Goal: Information Seeking & Learning: Check status

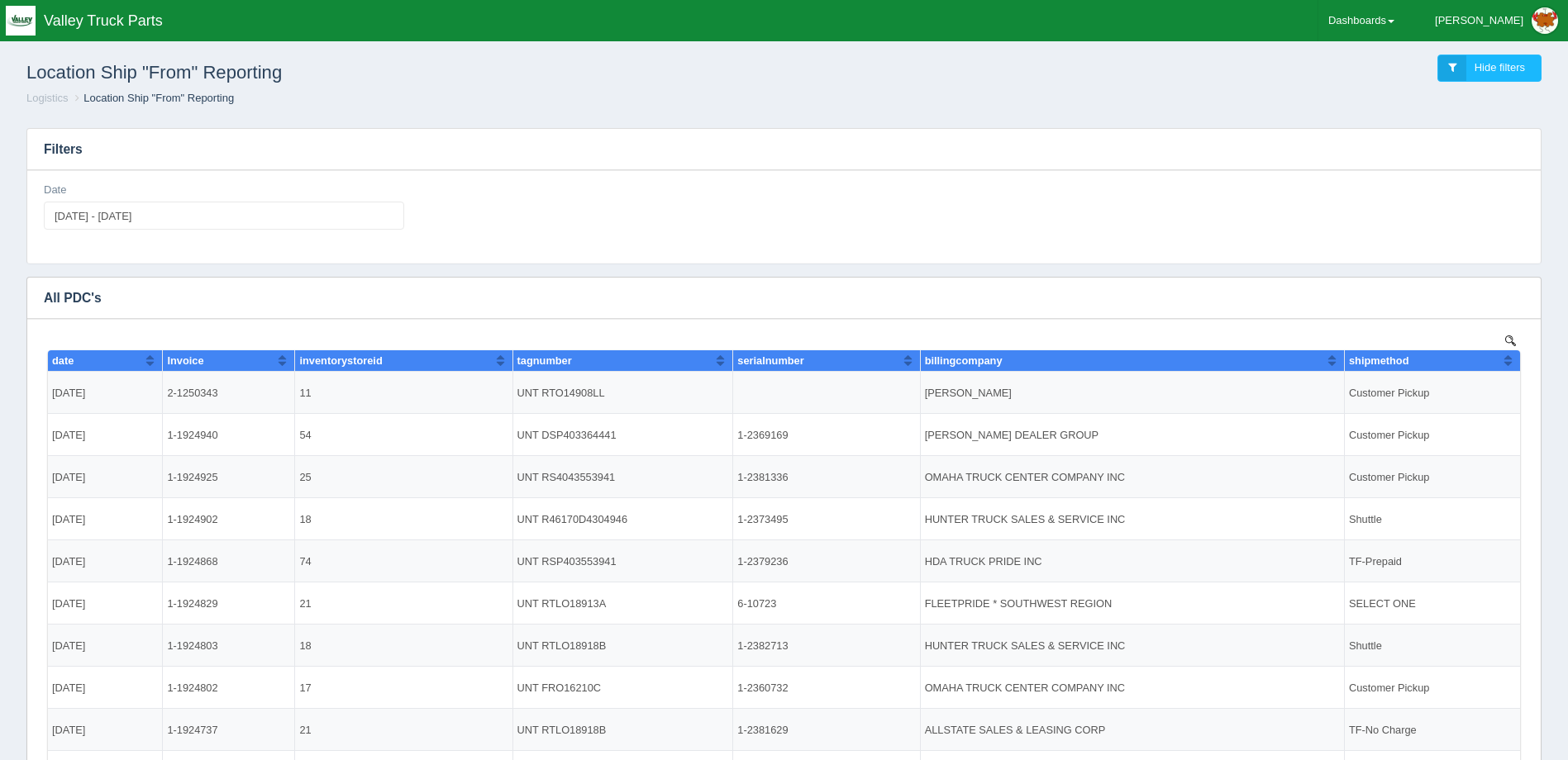
click at [578, 105] on ol "Logistics Location Ship "From" Reporting" at bounding box center [784, 98] width 1542 height 16
click at [1369, 10] on link "Dashboards" at bounding box center [1361, 20] width 86 height 41
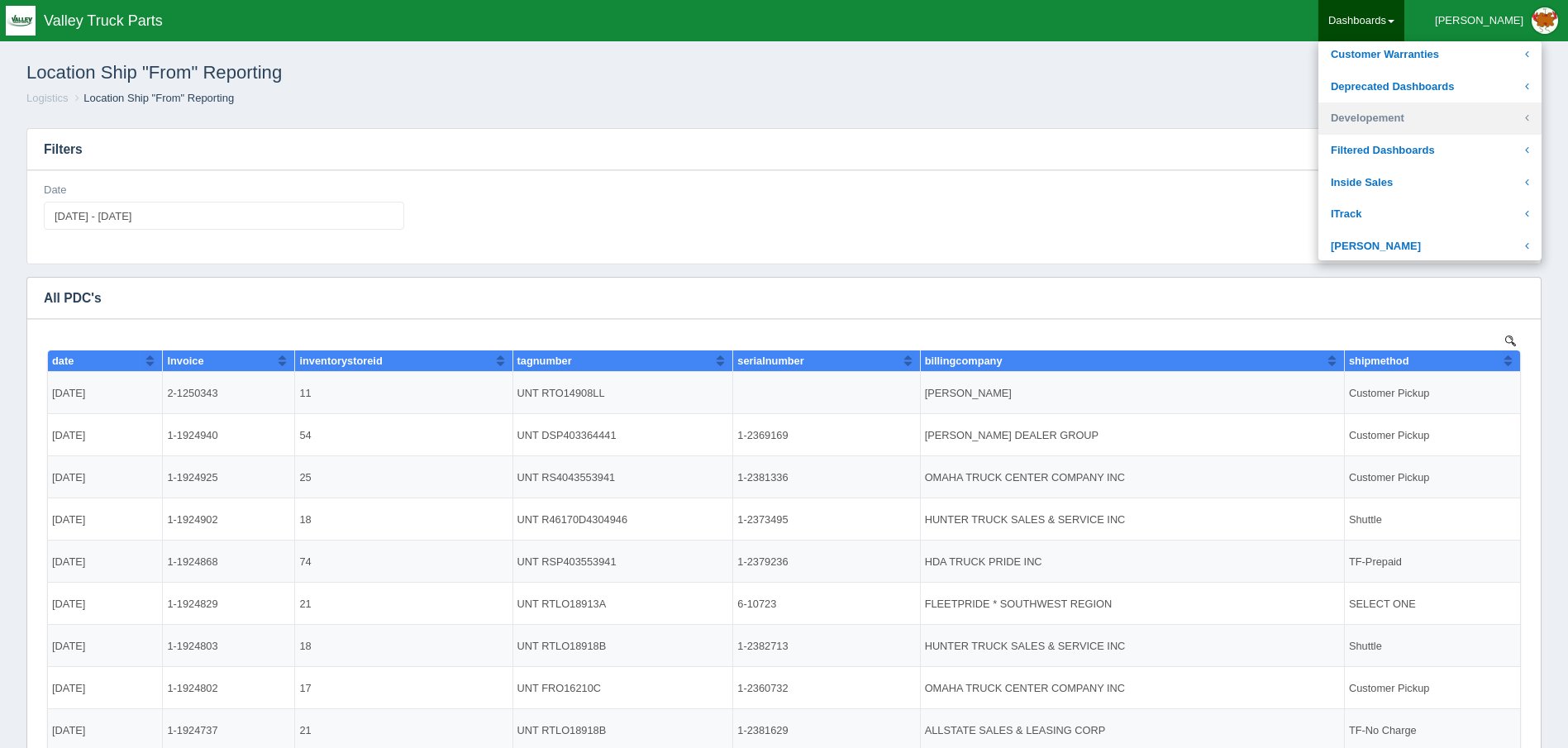
scroll to position [166, 0]
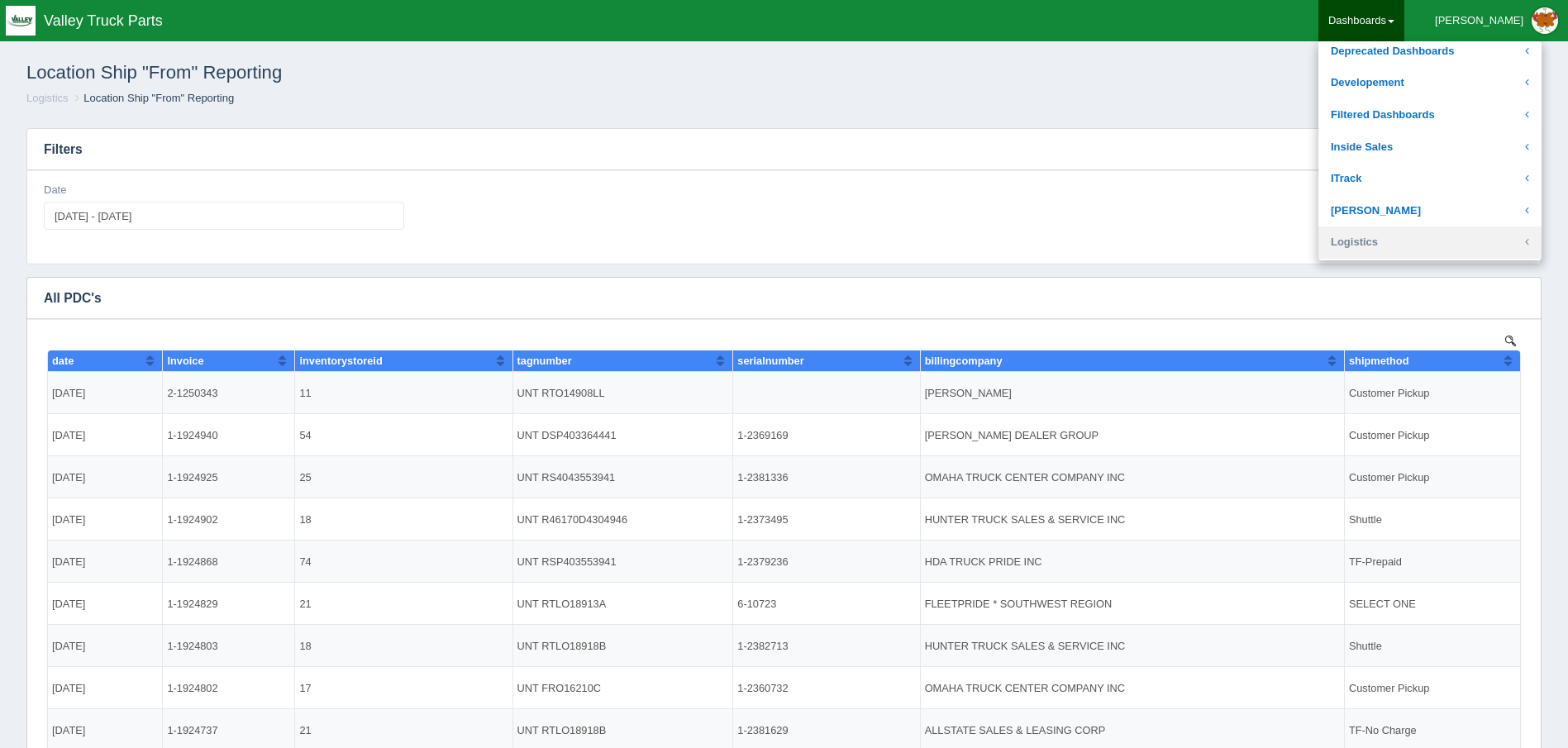
click at [1425, 229] on link "Logistics" at bounding box center [1430, 242] width 223 height 32
click at [1411, 242] on link "Logistics" at bounding box center [1430, 242] width 223 height 32
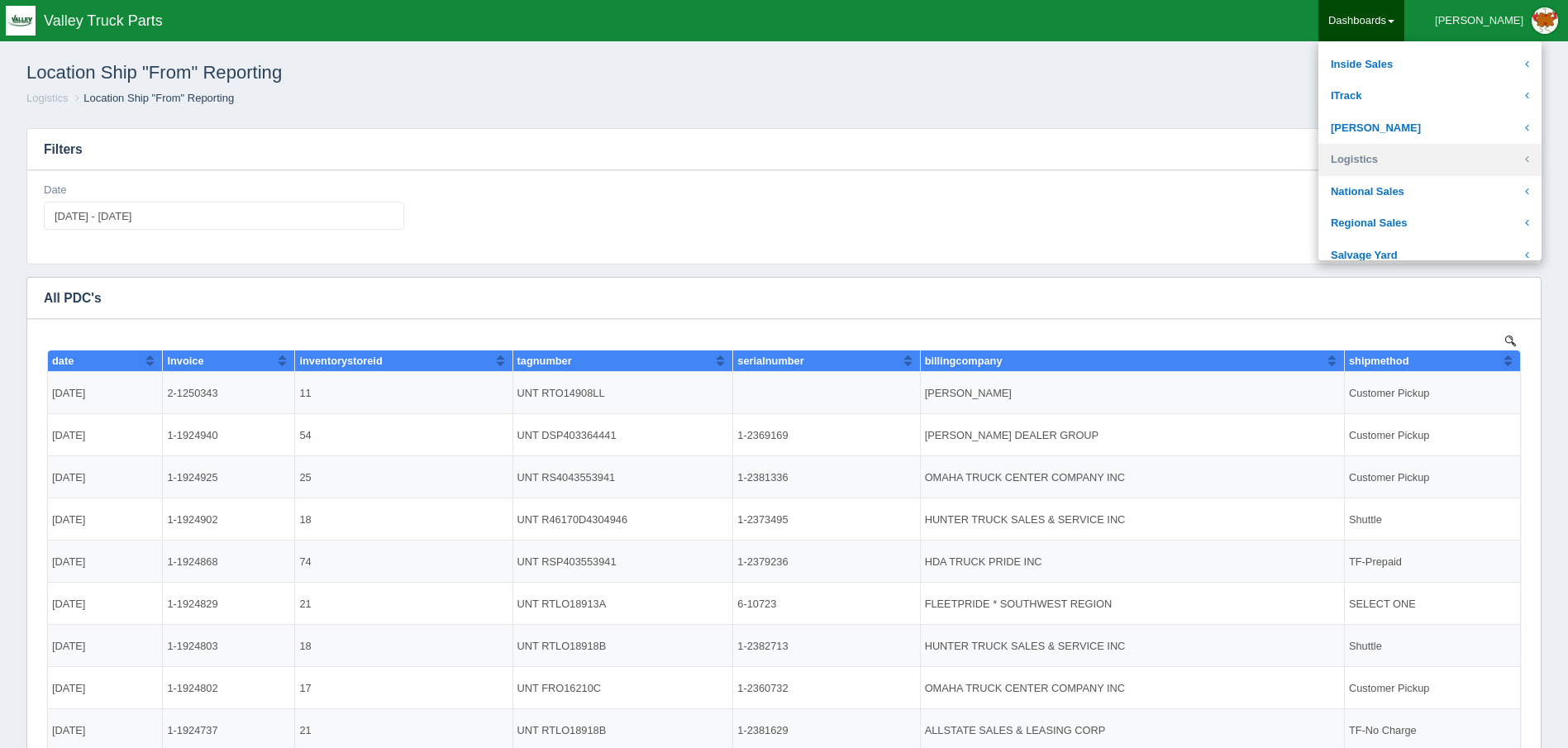
click at [1394, 158] on link "Logistics" at bounding box center [1430, 160] width 223 height 32
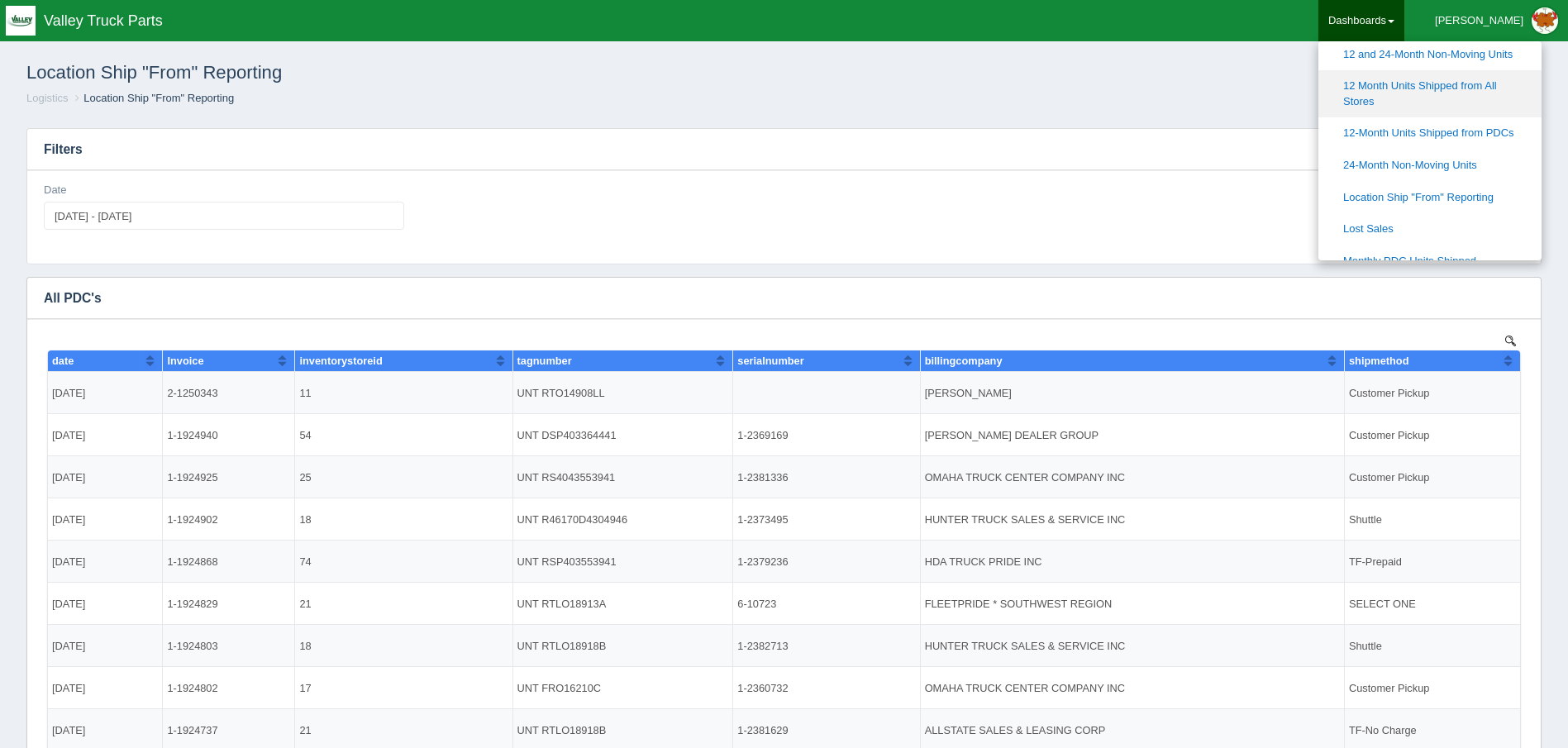
scroll to position [413, 0]
click at [1455, 104] on link "12-Month Units Shipped from PDCs" at bounding box center [1430, 105] width 223 height 32
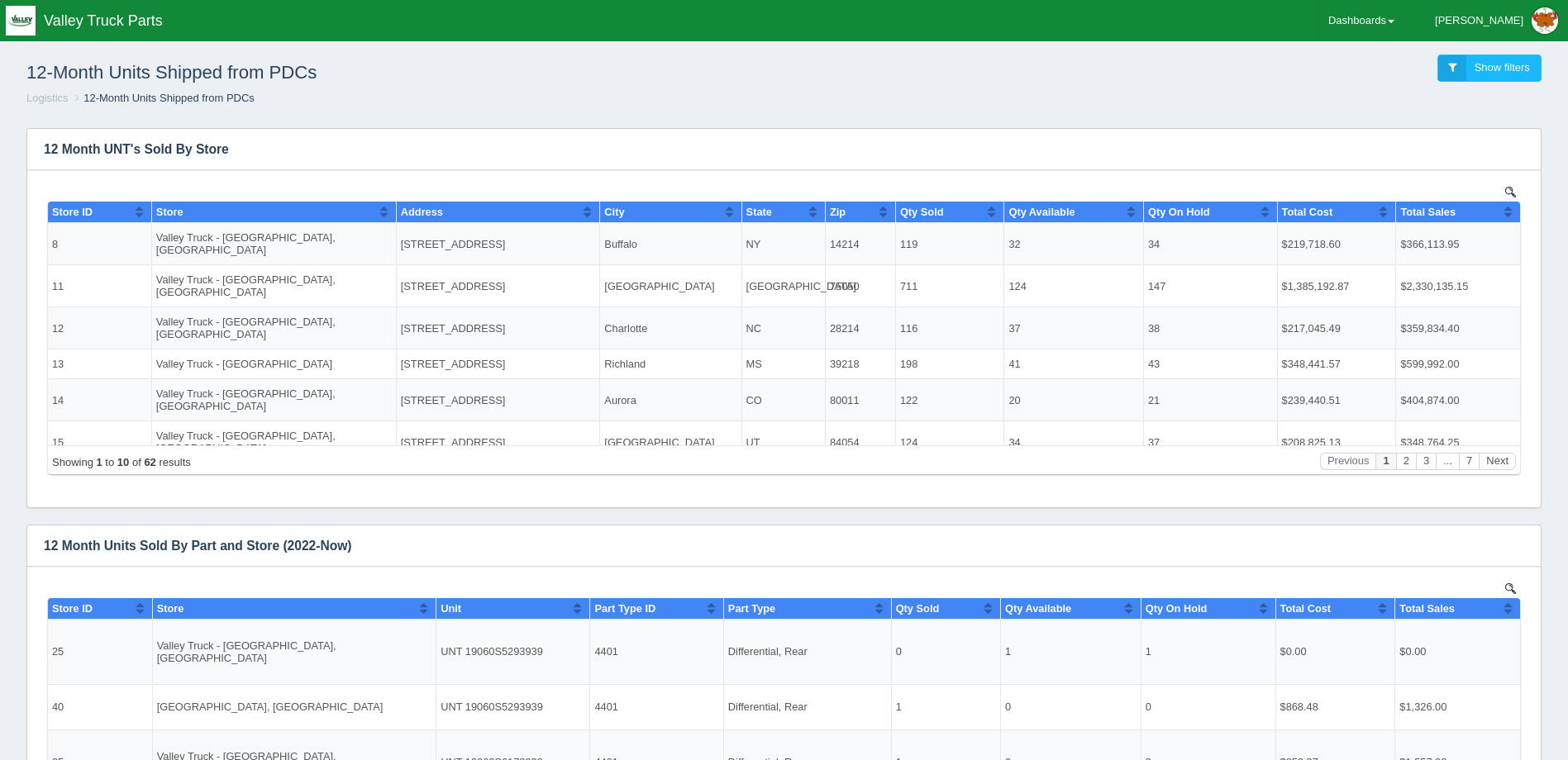
click at [564, 67] on h1 "12-Month Units Shipped from PDCs" at bounding box center [405, 73] width 758 height 37
click at [581, 85] on h1 "12-Month Units Shipped from PDCs" at bounding box center [405, 73] width 758 height 37
click at [176, 61] on h1 "12-Month Units Shipped from PDCs" at bounding box center [405, 73] width 758 height 37
click at [173, 64] on h1 "12-Month Units Shipped from PDCs" at bounding box center [405, 73] width 758 height 37
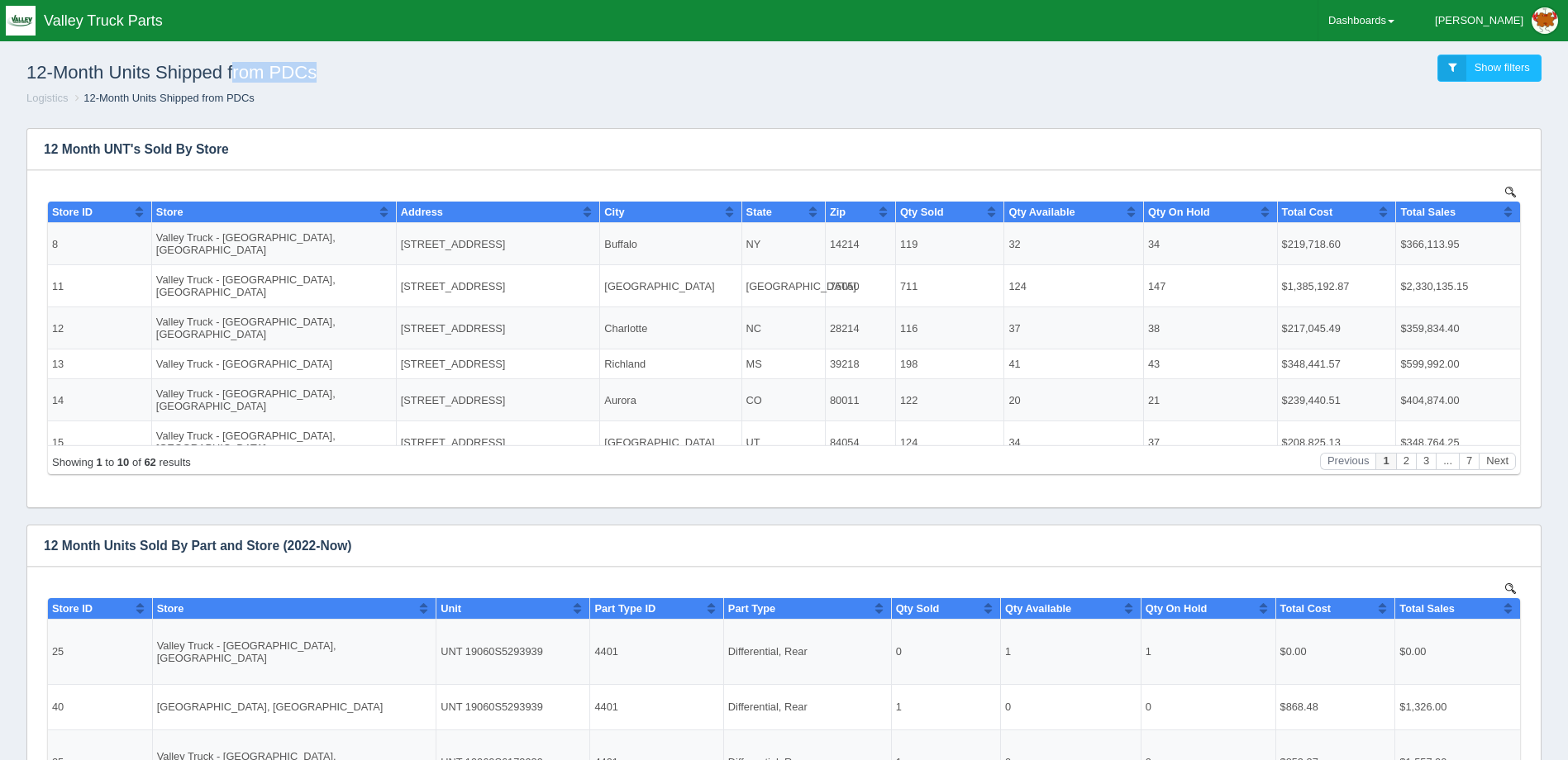
click at [173, 64] on h1 "12-Month Units Shipped from PDCs" at bounding box center [405, 73] width 758 height 37
click at [1404, 24] on link "Dashboards" at bounding box center [1361, 20] width 86 height 41
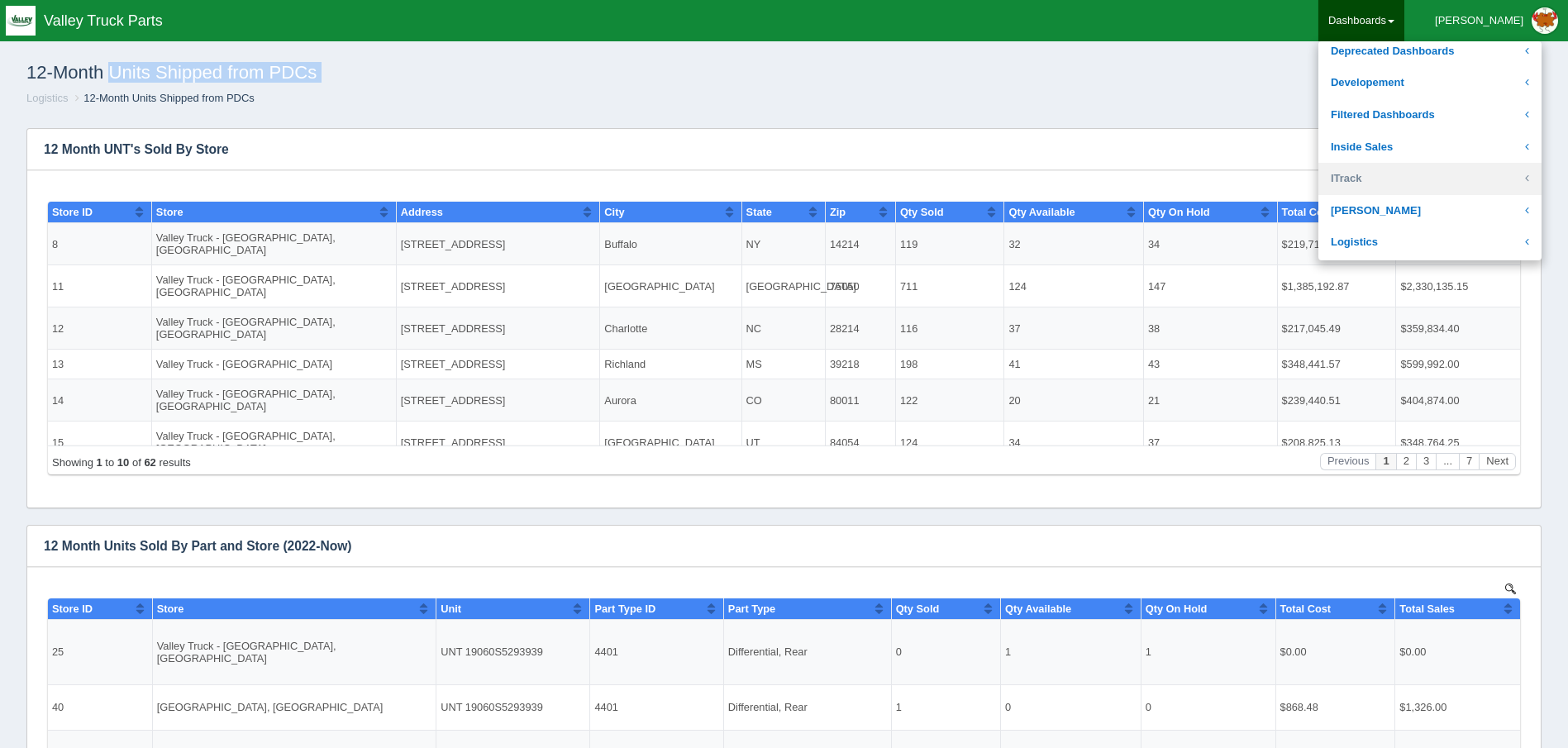
scroll to position [248, 0]
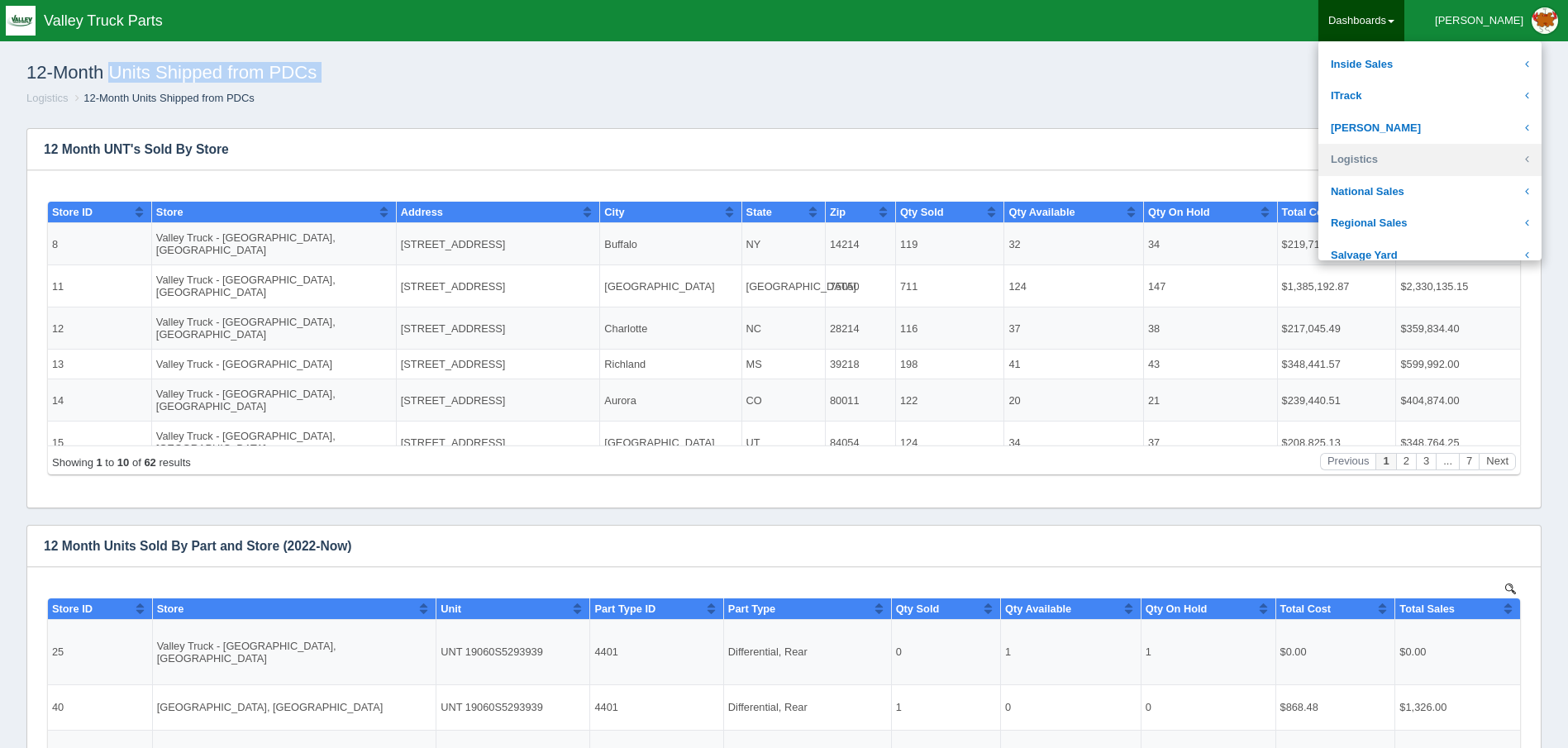
click at [1422, 161] on link "Logistics" at bounding box center [1430, 160] width 223 height 32
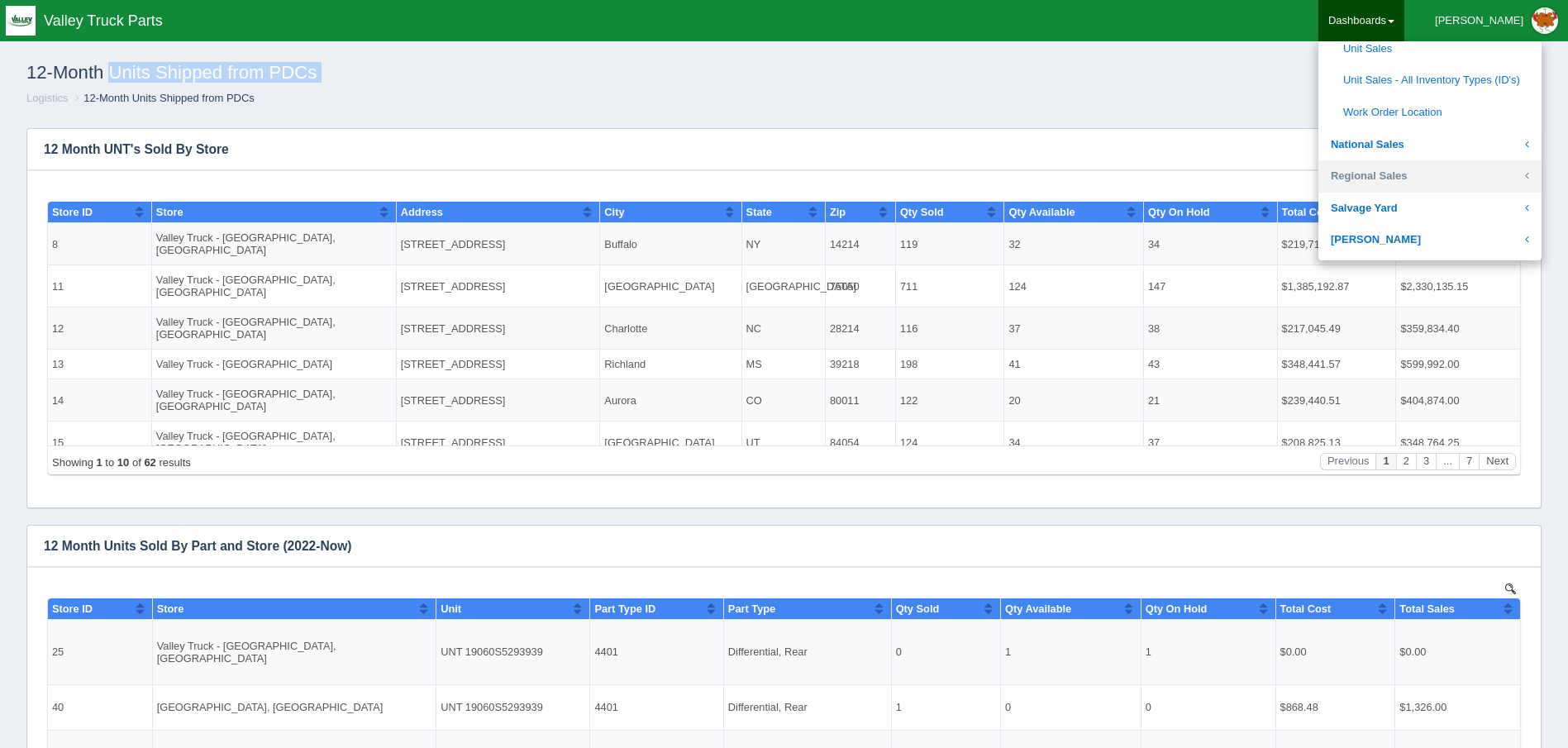
scroll to position [579, 0]
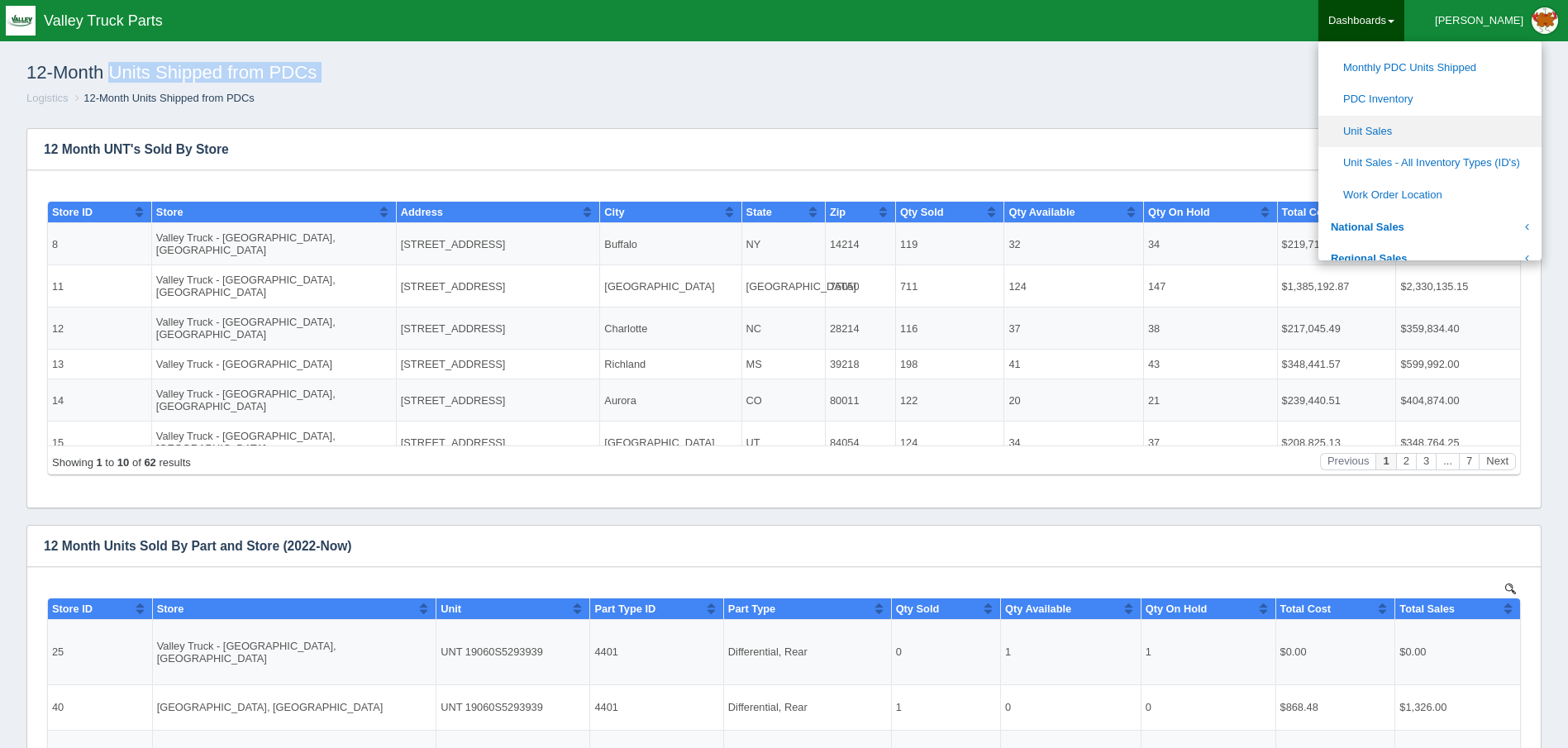
click at [1432, 135] on link "Unit Sales" at bounding box center [1430, 132] width 223 height 32
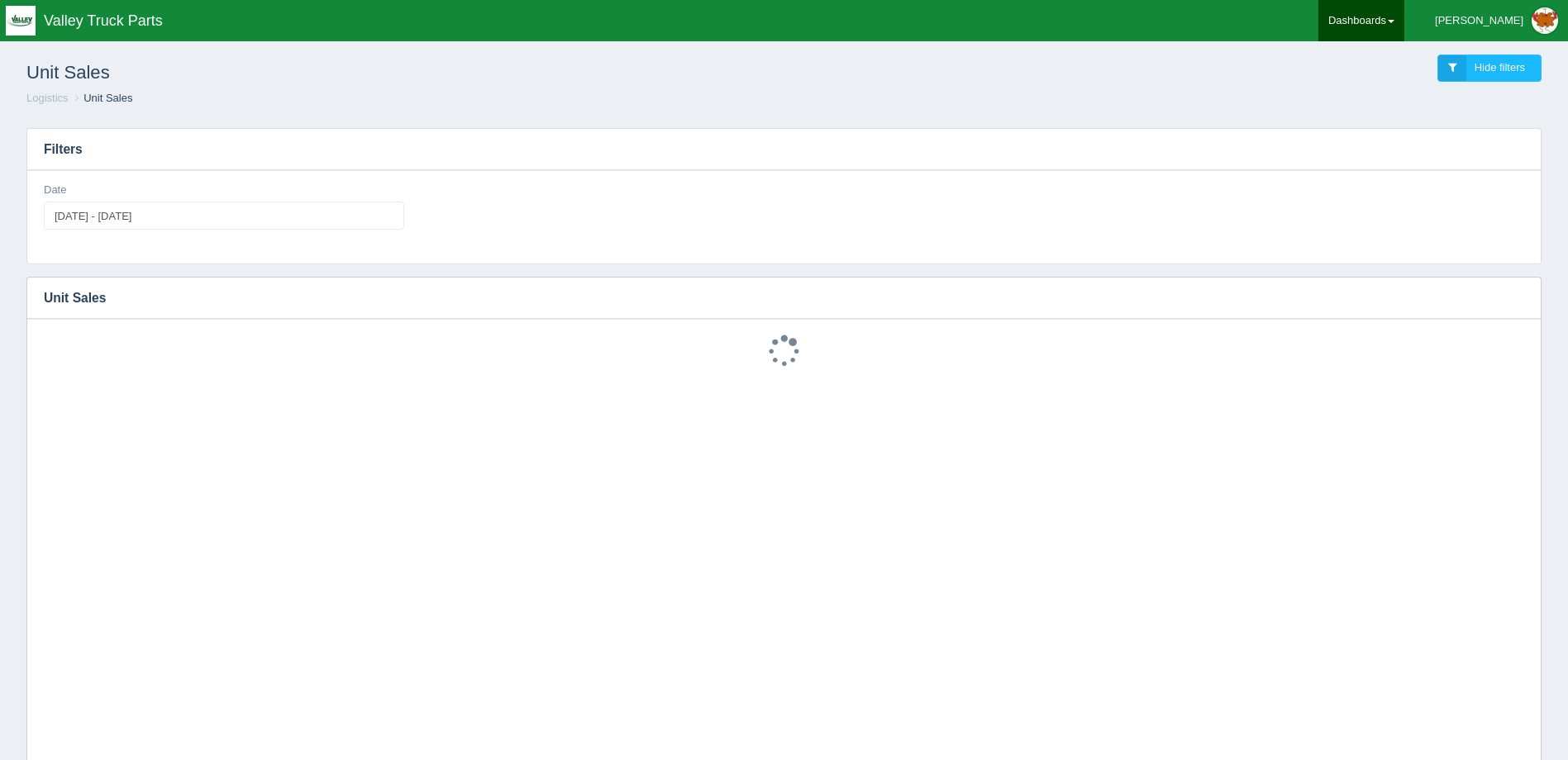
click at [1396, 20] on link "Dashboards" at bounding box center [1361, 20] width 86 height 41
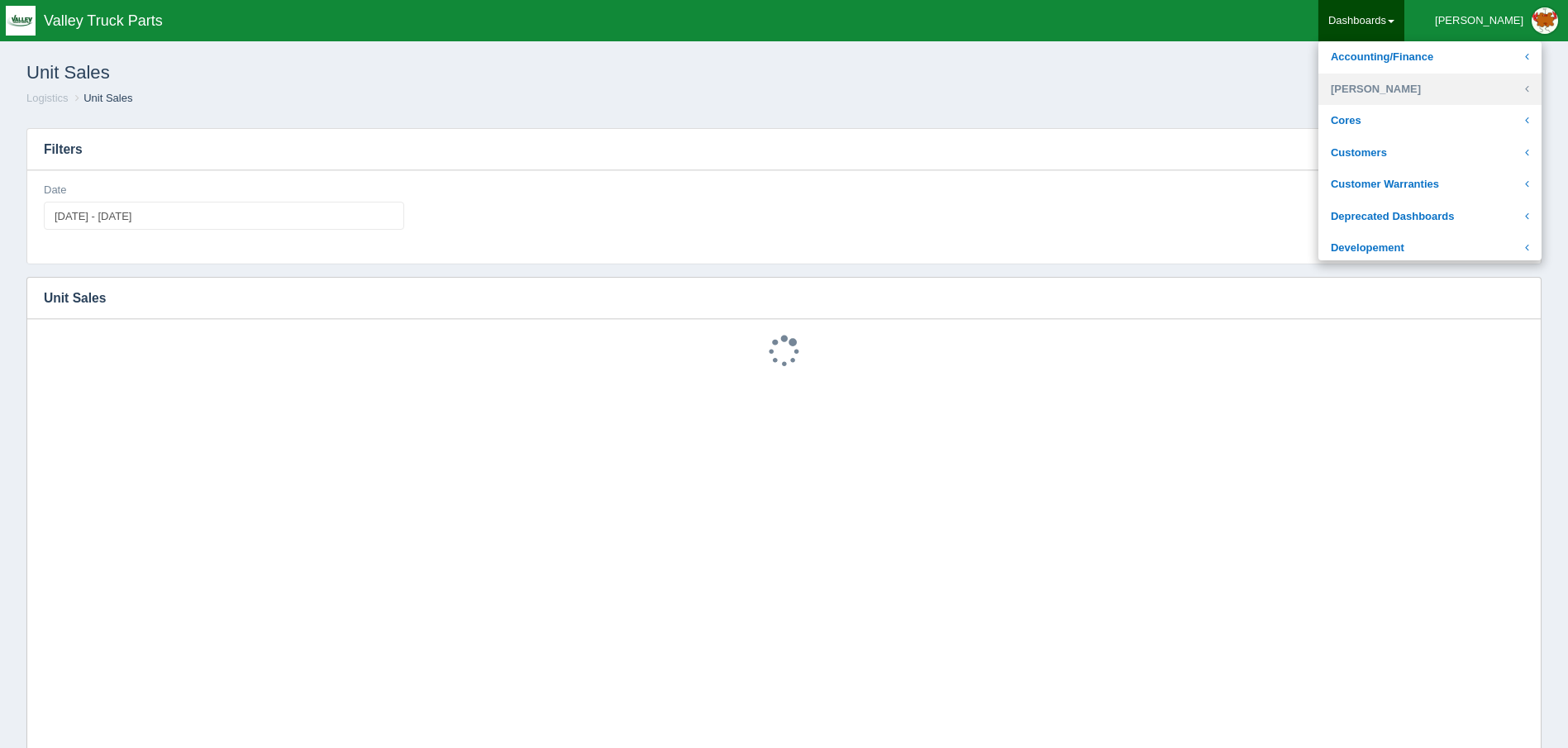
click at [1427, 78] on link "[PERSON_NAME]" at bounding box center [1430, 89] width 223 height 32
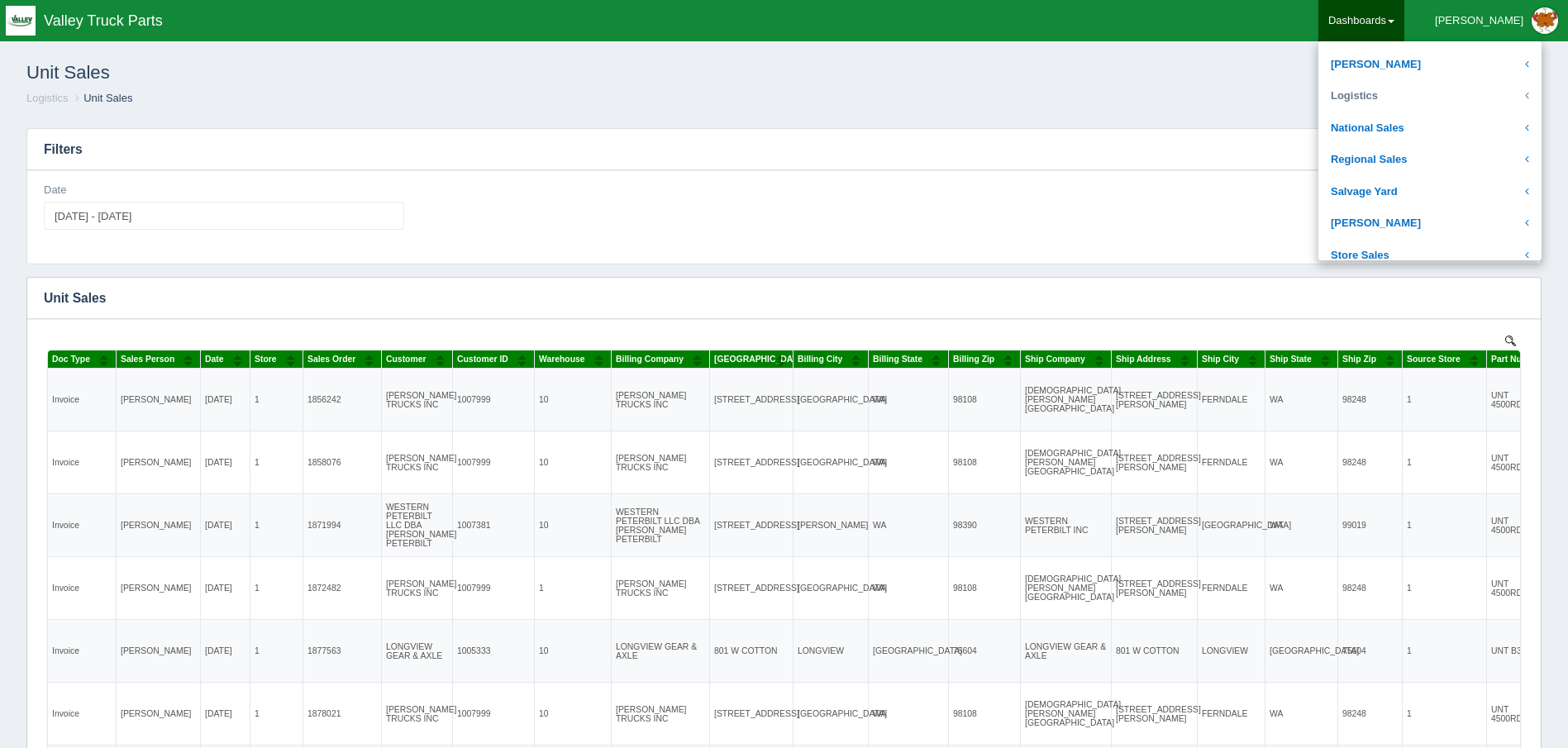
click at [1431, 80] on link "Logistics" at bounding box center [1430, 96] width 223 height 32
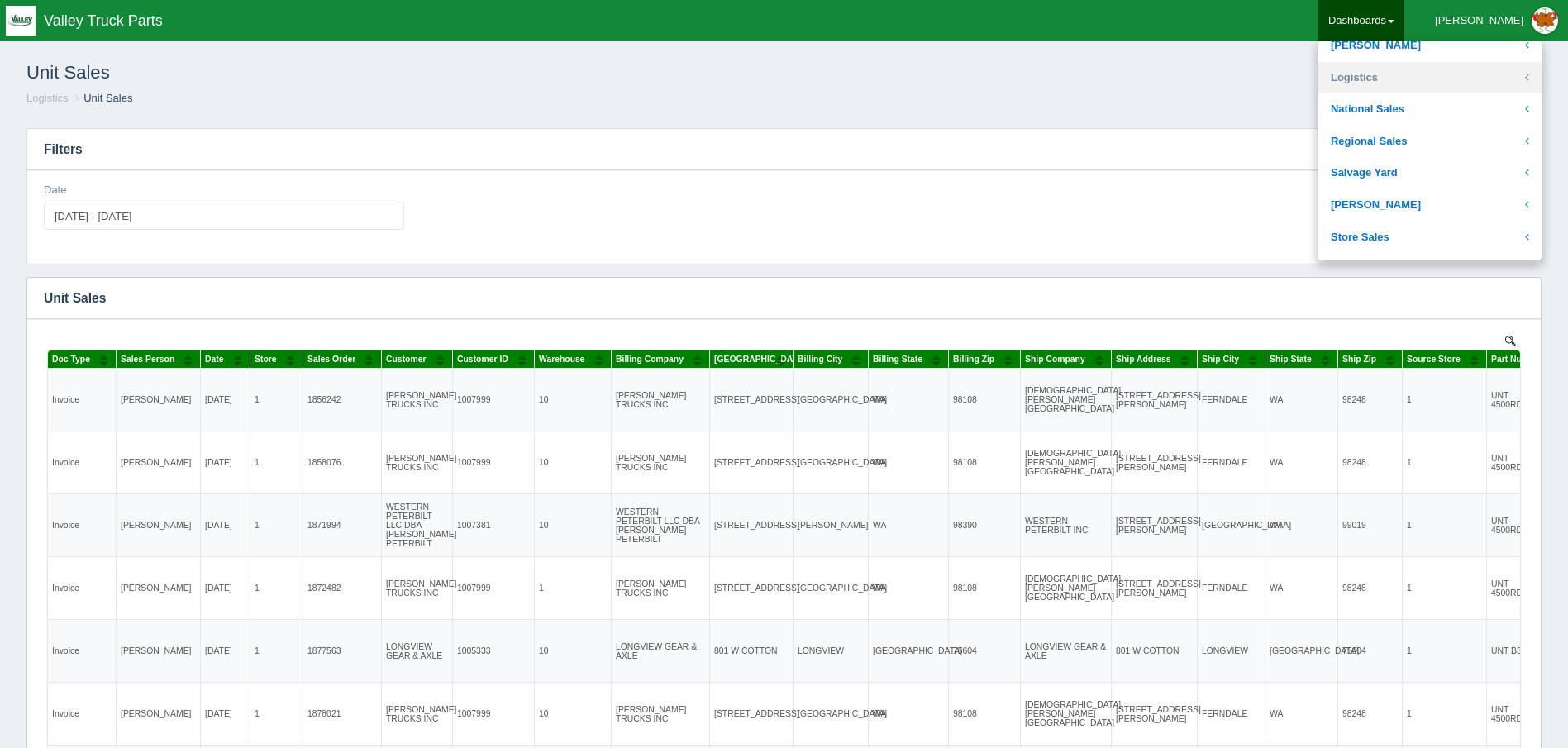
click at [1477, 78] on link "Logistics" at bounding box center [1430, 78] width 223 height 32
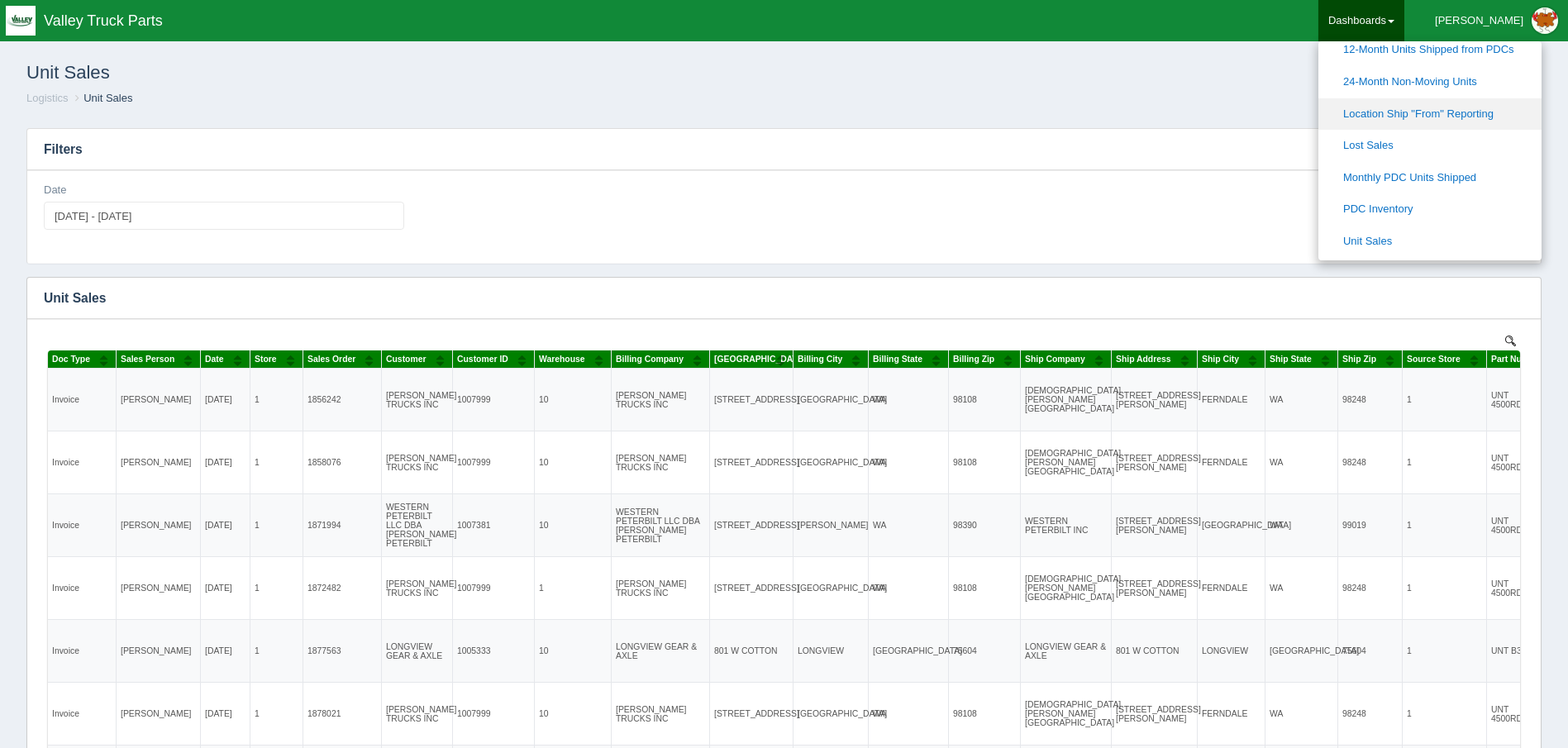
scroll to position [496, 0]
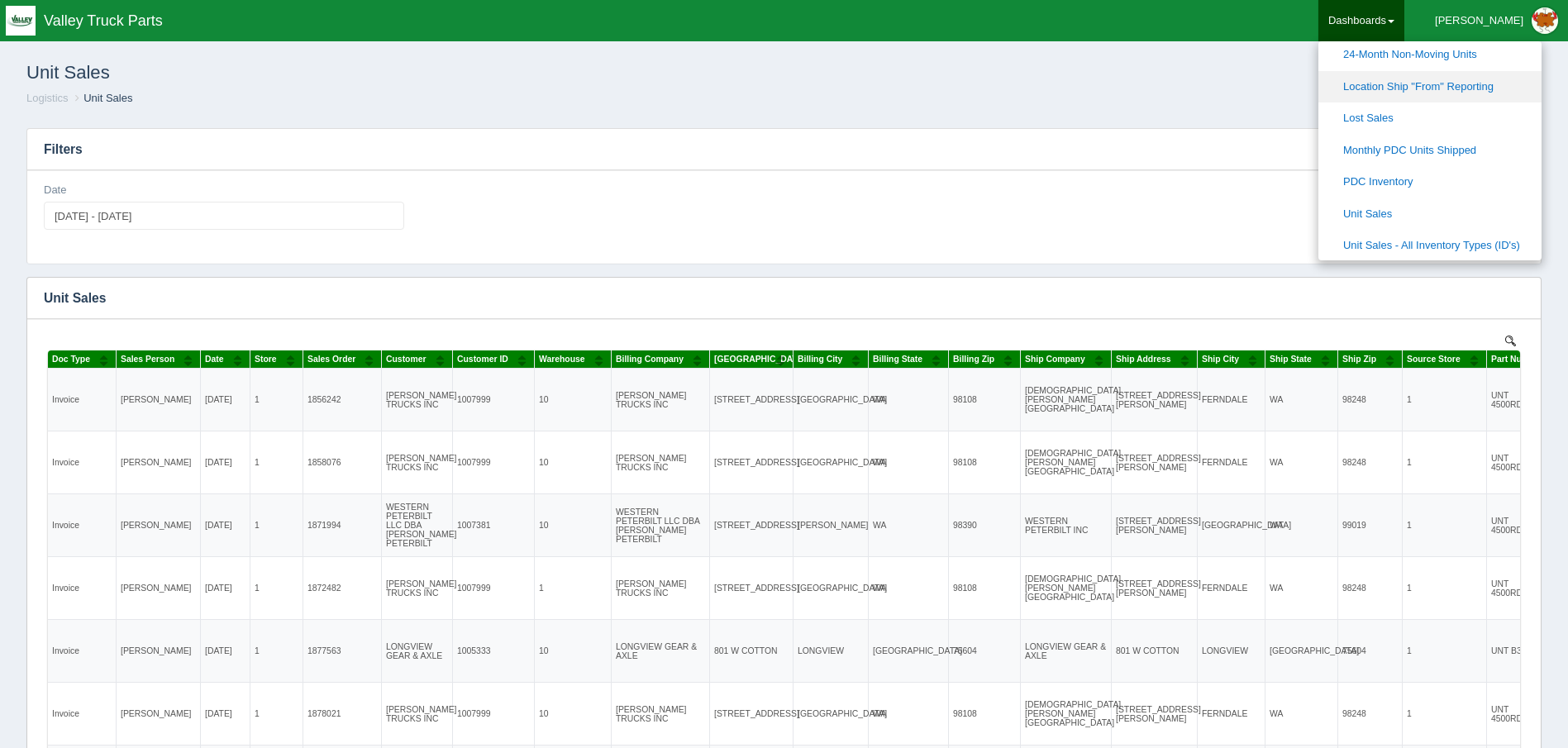
click at [1509, 84] on link "Location Ship "From" Reporting" at bounding box center [1430, 87] width 223 height 32
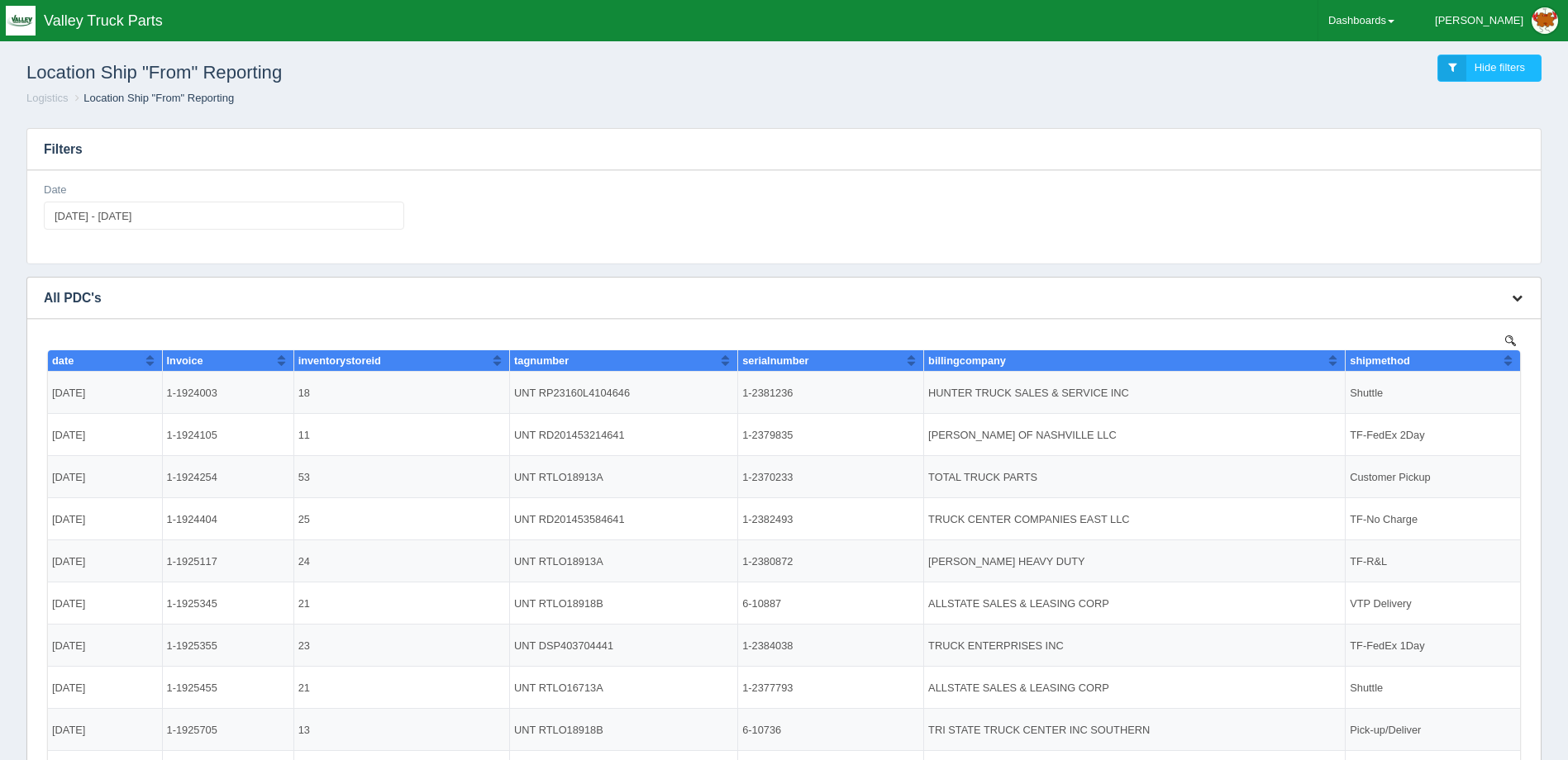
click at [1513, 295] on icon "button" at bounding box center [1517, 298] width 10 height 10
click at [483, 168] on h3 "Filters" at bounding box center [784, 149] width 1513 height 41
type input "[DATE]"
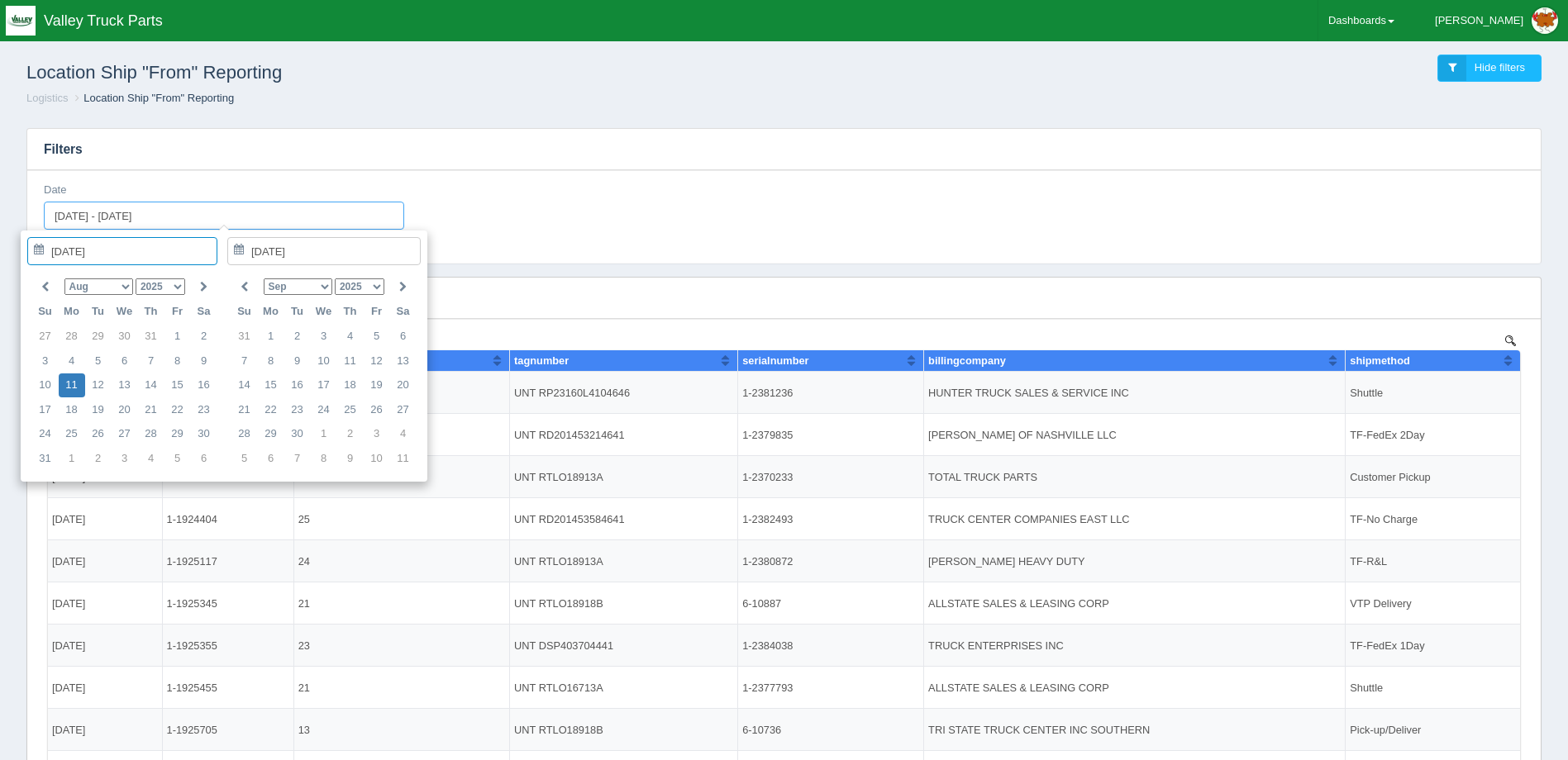
click at [192, 229] on input "[DATE] - [DATE]" at bounding box center [223, 215] width 360 height 28
type input "2025-08-01"
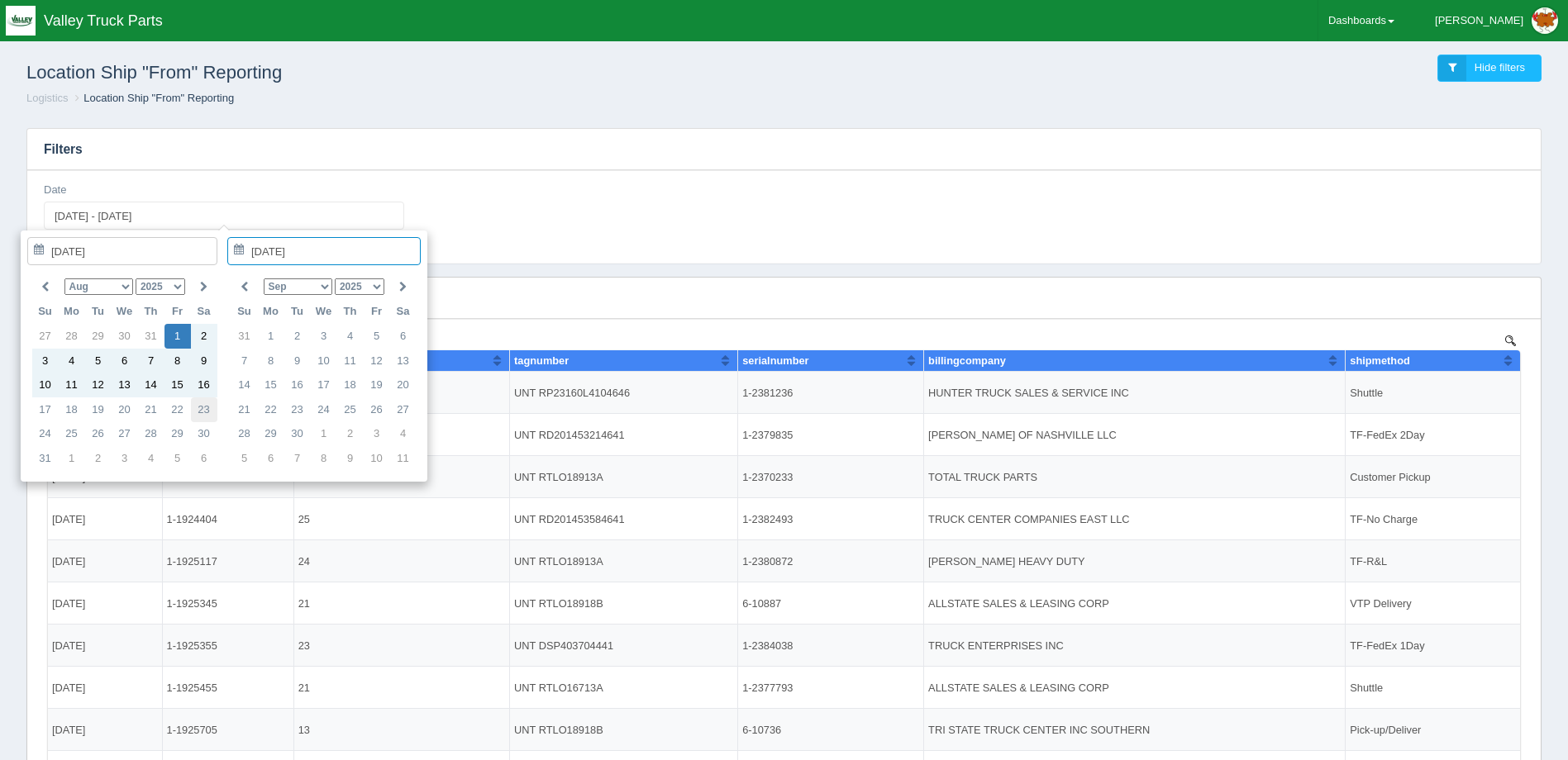
type input "2025-08-23"
type input "2025-08-01 - 2025-08-23"
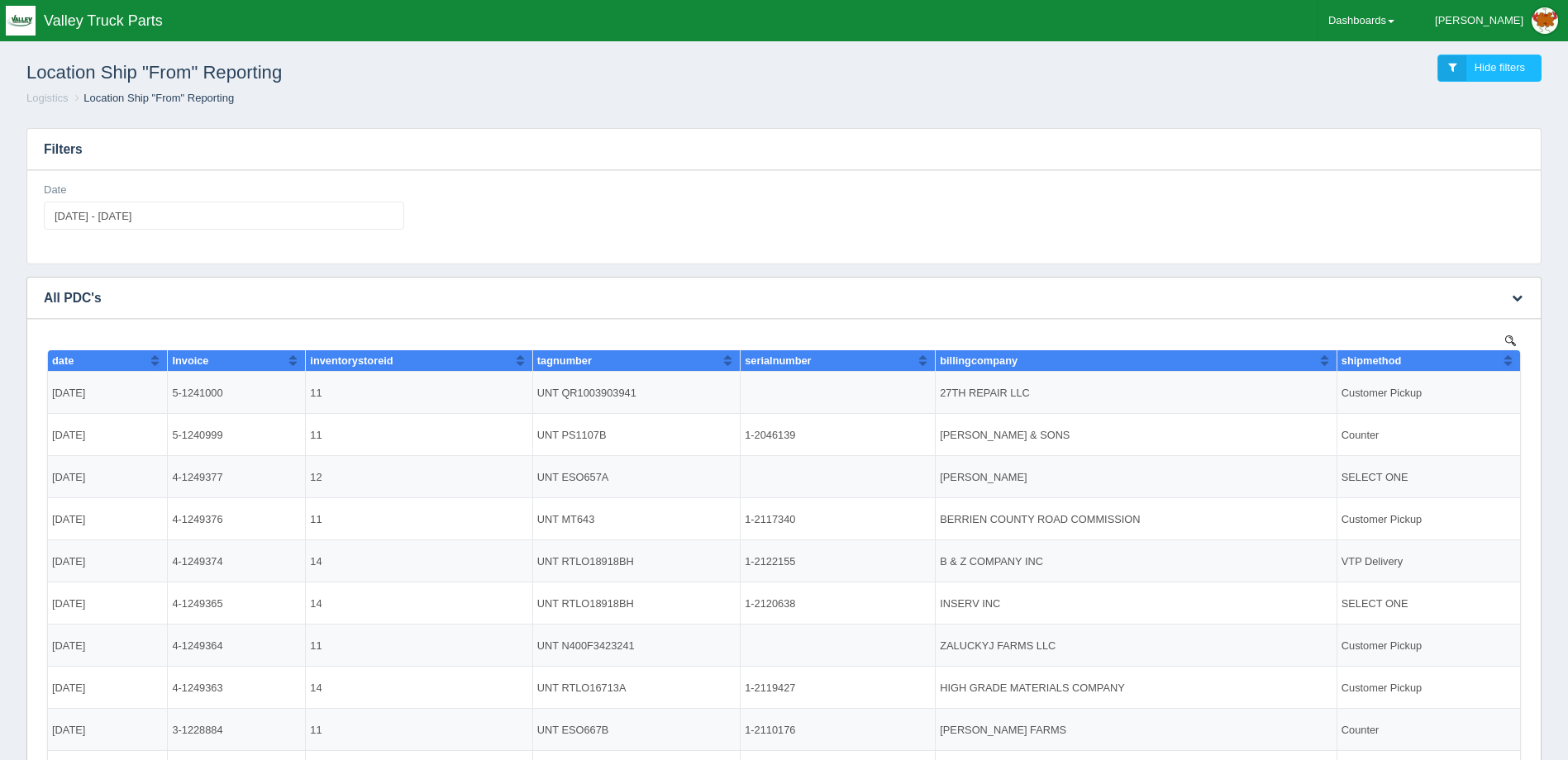
click at [295, 356] on button "Sort column ascending" at bounding box center [293, 360] width 10 height 20
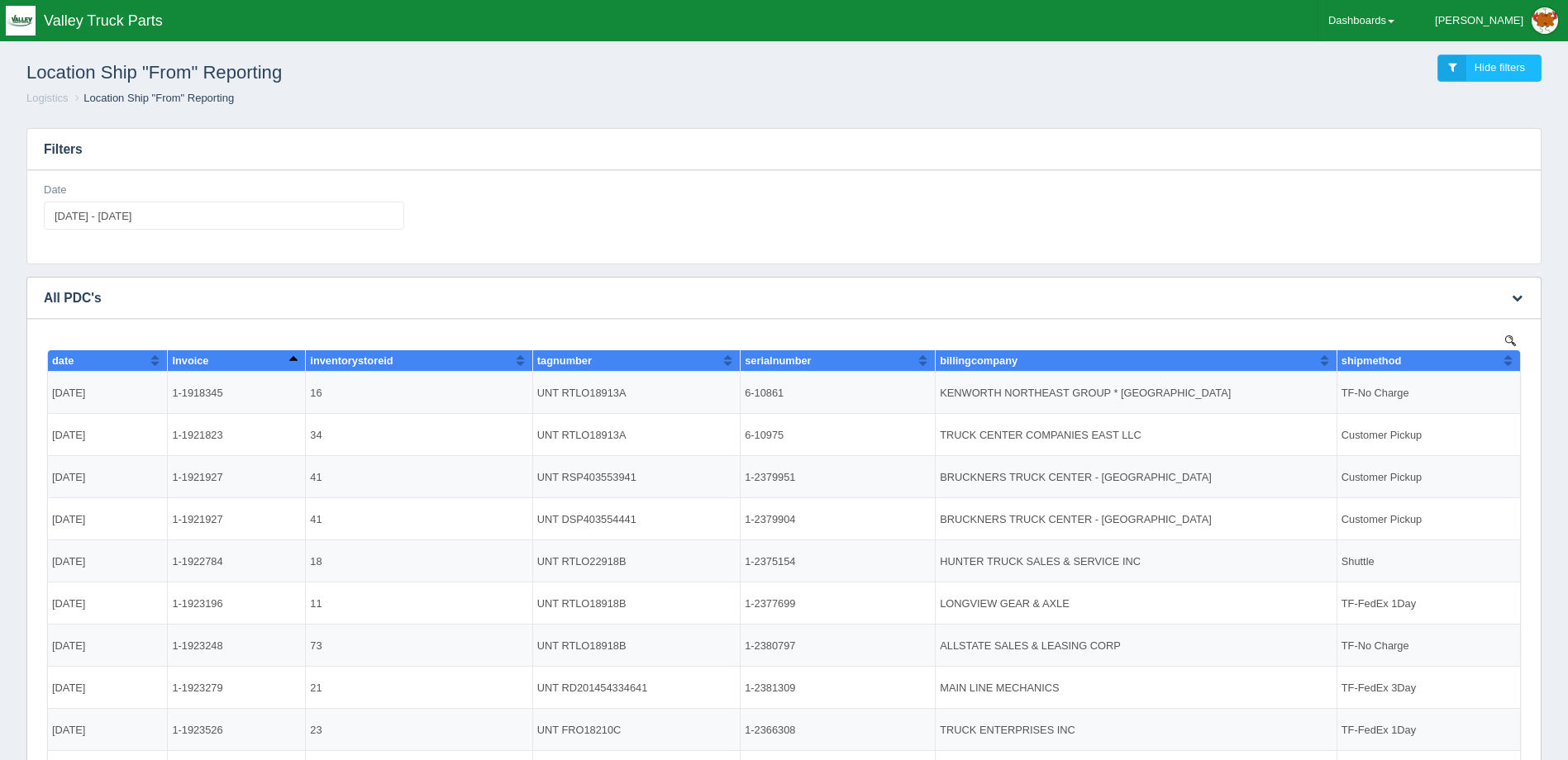
drag, startPoint x: 244, startPoint y: 397, endPoint x: 134, endPoint y: 385, distance: 110.7
click at [134, 385] on tr "2025-08-08 1-1918345 16 UNT RTLO18913A 6-10861 KENWORTH NORTHEAST GROUP * BOSTO…" at bounding box center [784, 393] width 1472 height 42
copy tr "1-1918345"
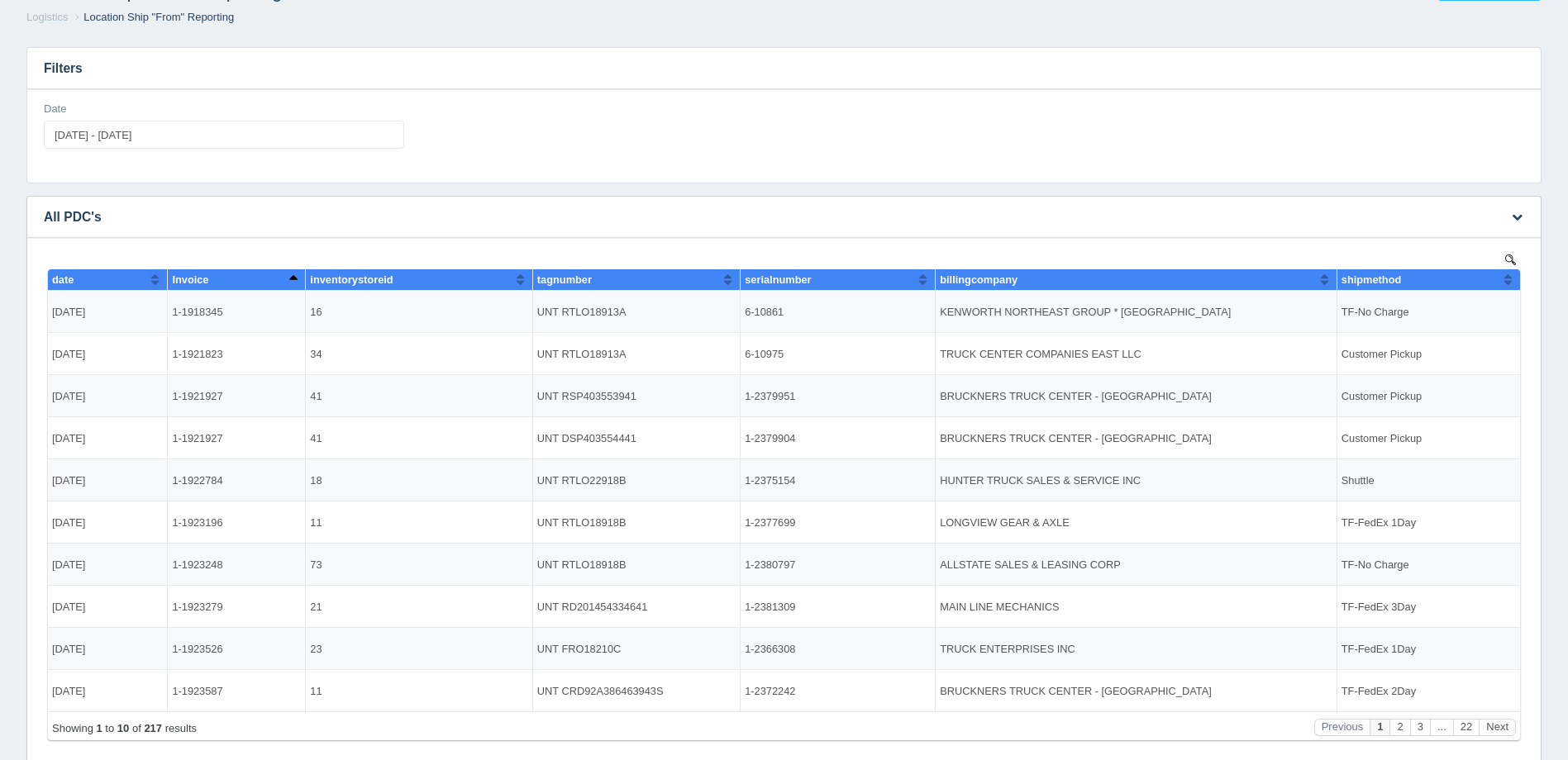
scroll to position [188, 0]
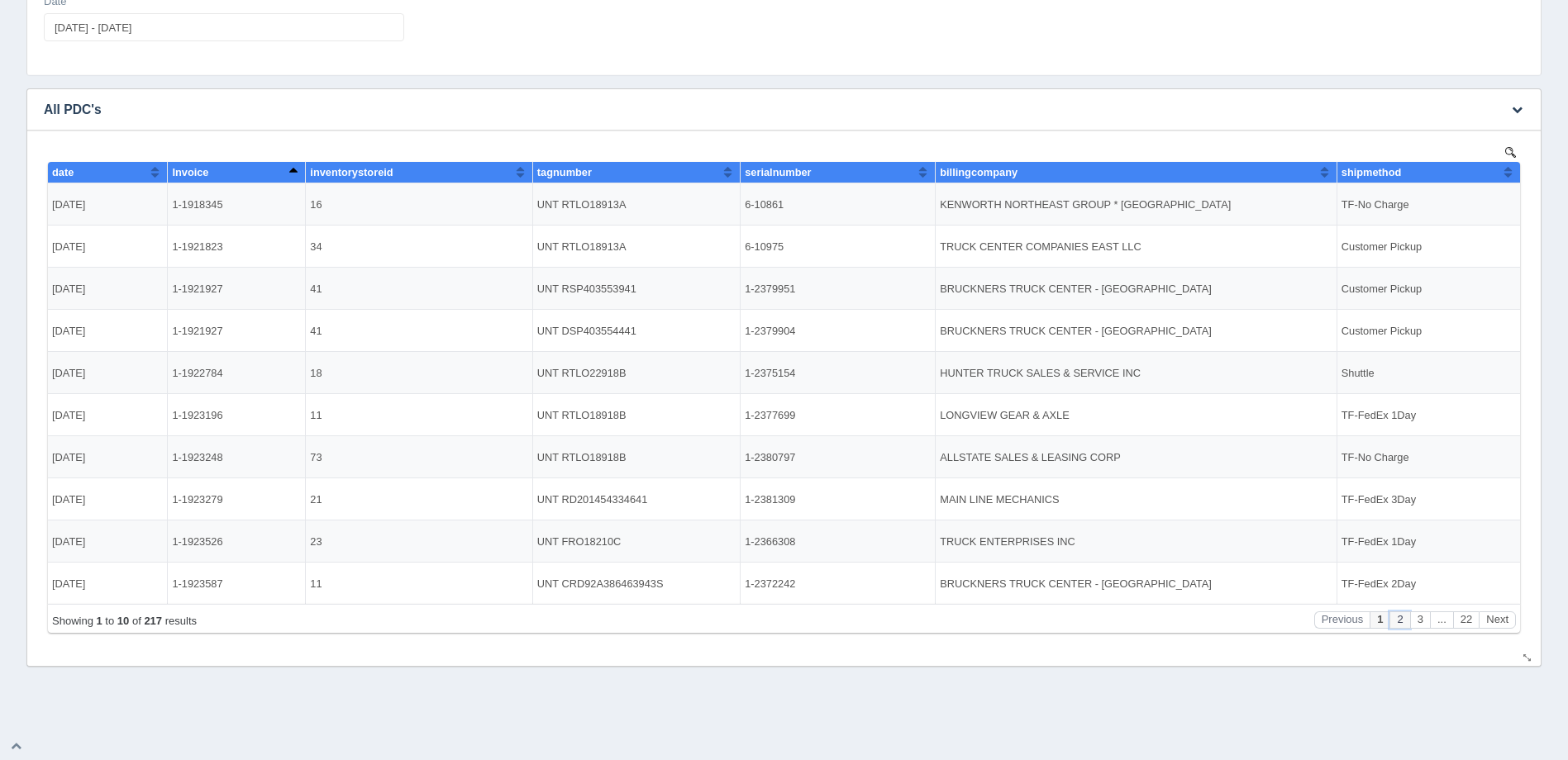
click at [1402, 626] on button "2" at bounding box center [1399, 621] width 20 height 17
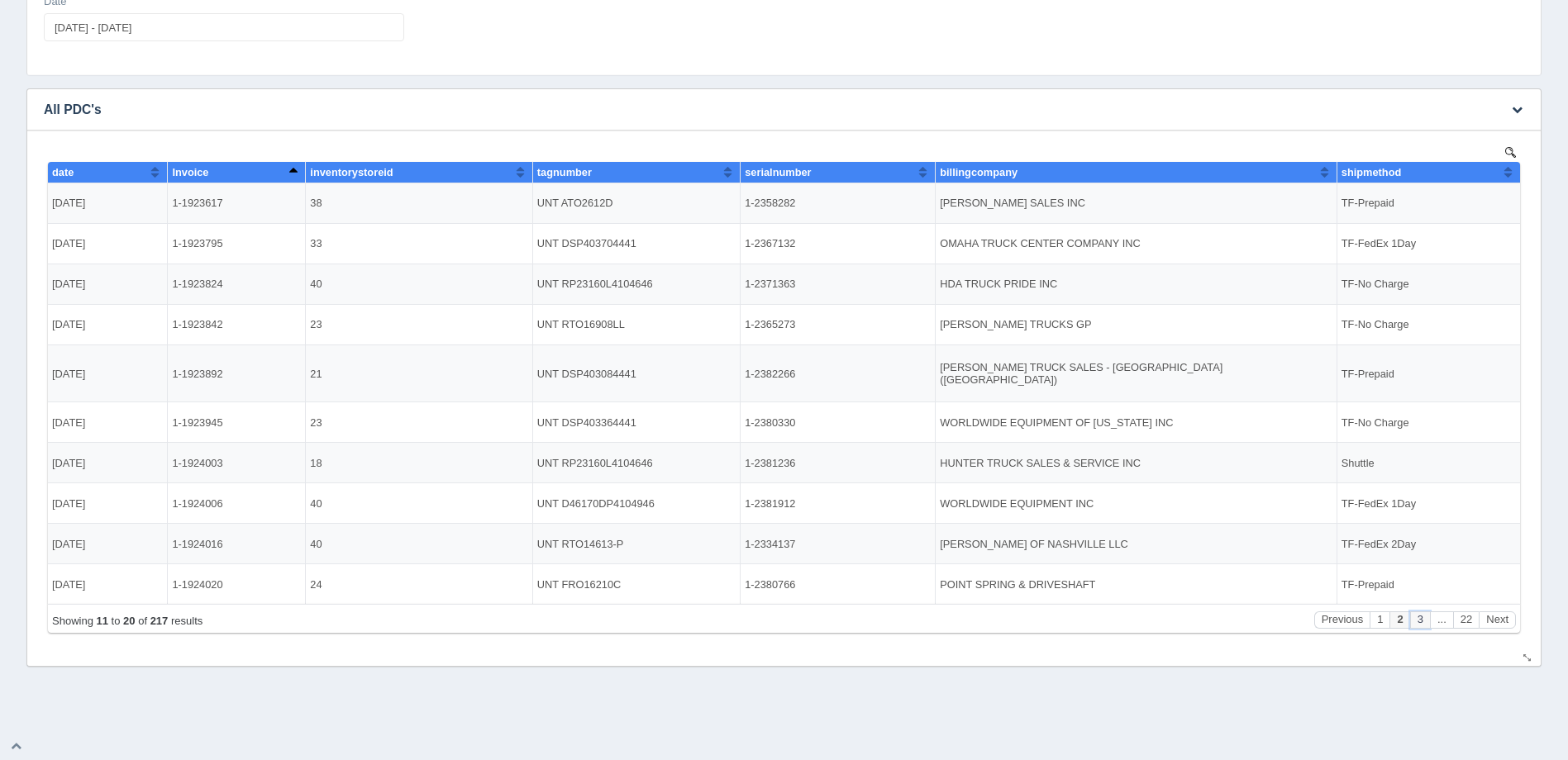
click at [1415, 621] on button "3" at bounding box center [1420, 621] width 20 height 17
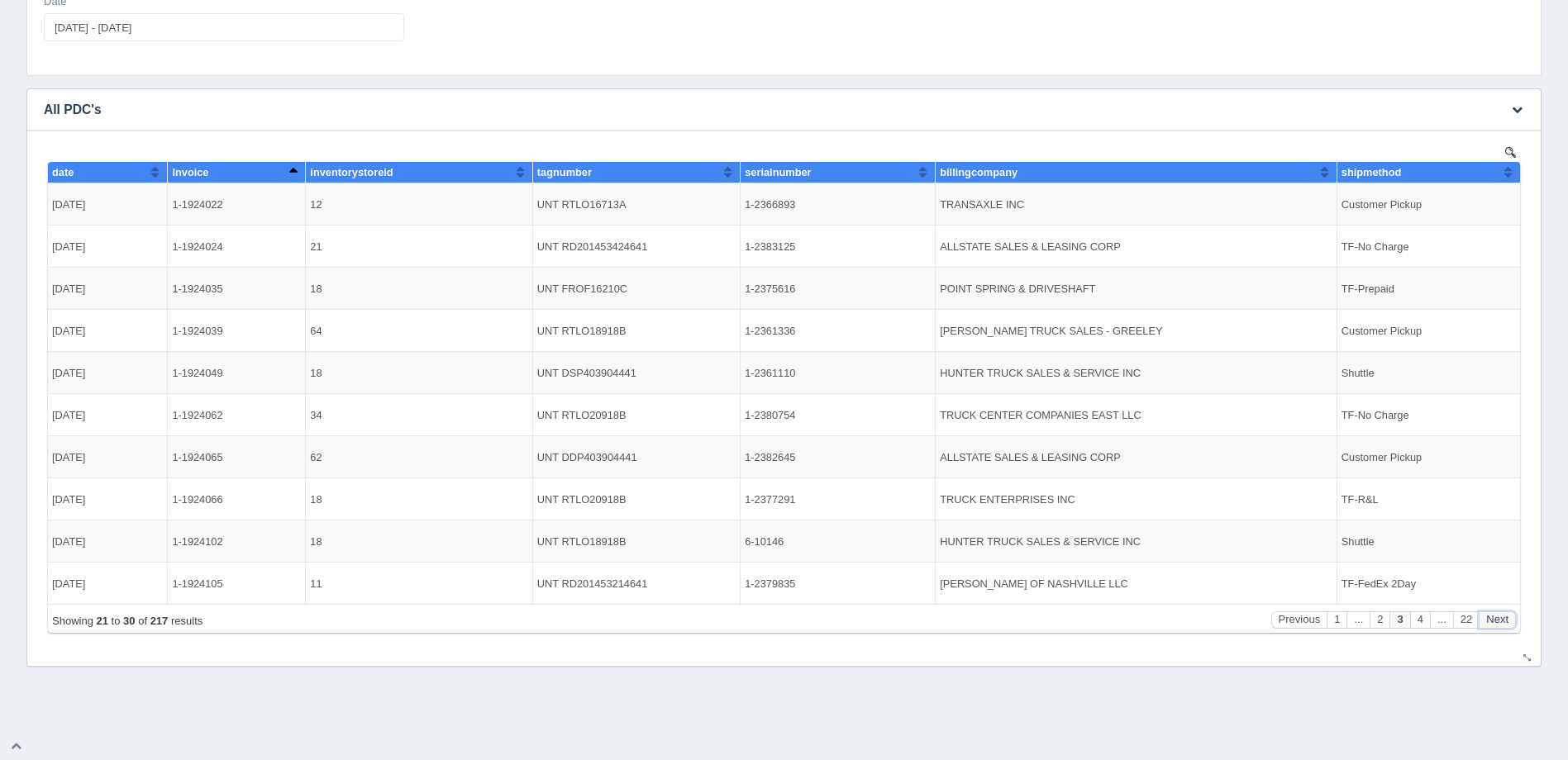
click at [1494, 622] on button "Next" at bounding box center [1497, 621] width 37 height 17
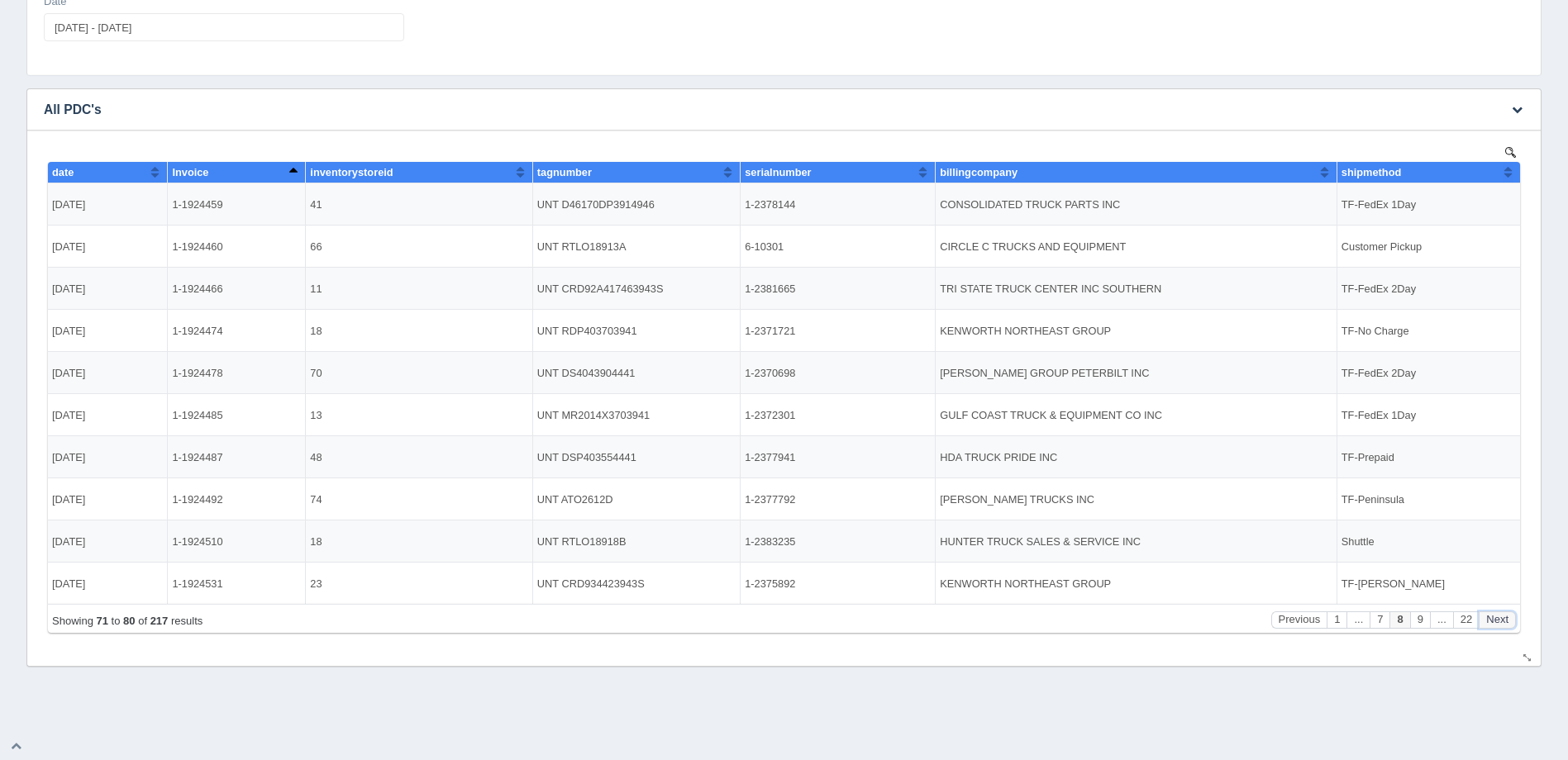
click at [1494, 622] on button "Next" at bounding box center [1497, 621] width 37 height 17
click at [1287, 617] on button "Previous" at bounding box center [1281, 621] width 56 height 17
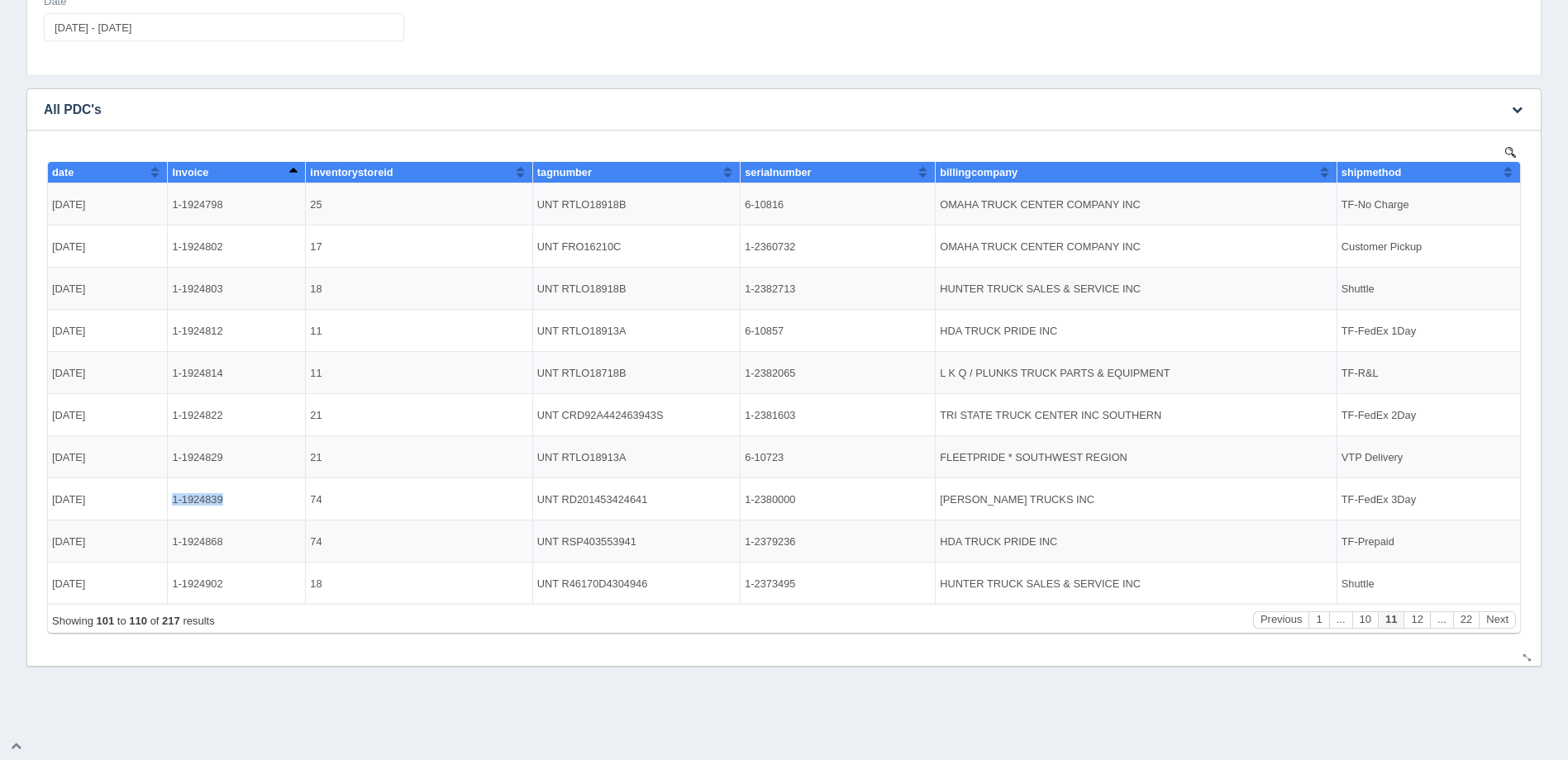
drag, startPoint x: 235, startPoint y: 507, endPoint x: 173, endPoint y: 504, distance: 62.1
click at [173, 504] on td "1-1924839" at bounding box center [237, 499] width 138 height 42
copy td "1-1924839"
drag, startPoint x: 633, startPoint y: 499, endPoint x: 1283, endPoint y: 503, distance: 650.0
click at [1283, 503] on tr "2025-08-07 1-1924839 74 UNT RD201453424641 1-2380000 PAPE TRUCKS INC TF-FedEx 3…" at bounding box center [784, 499] width 1472 height 42
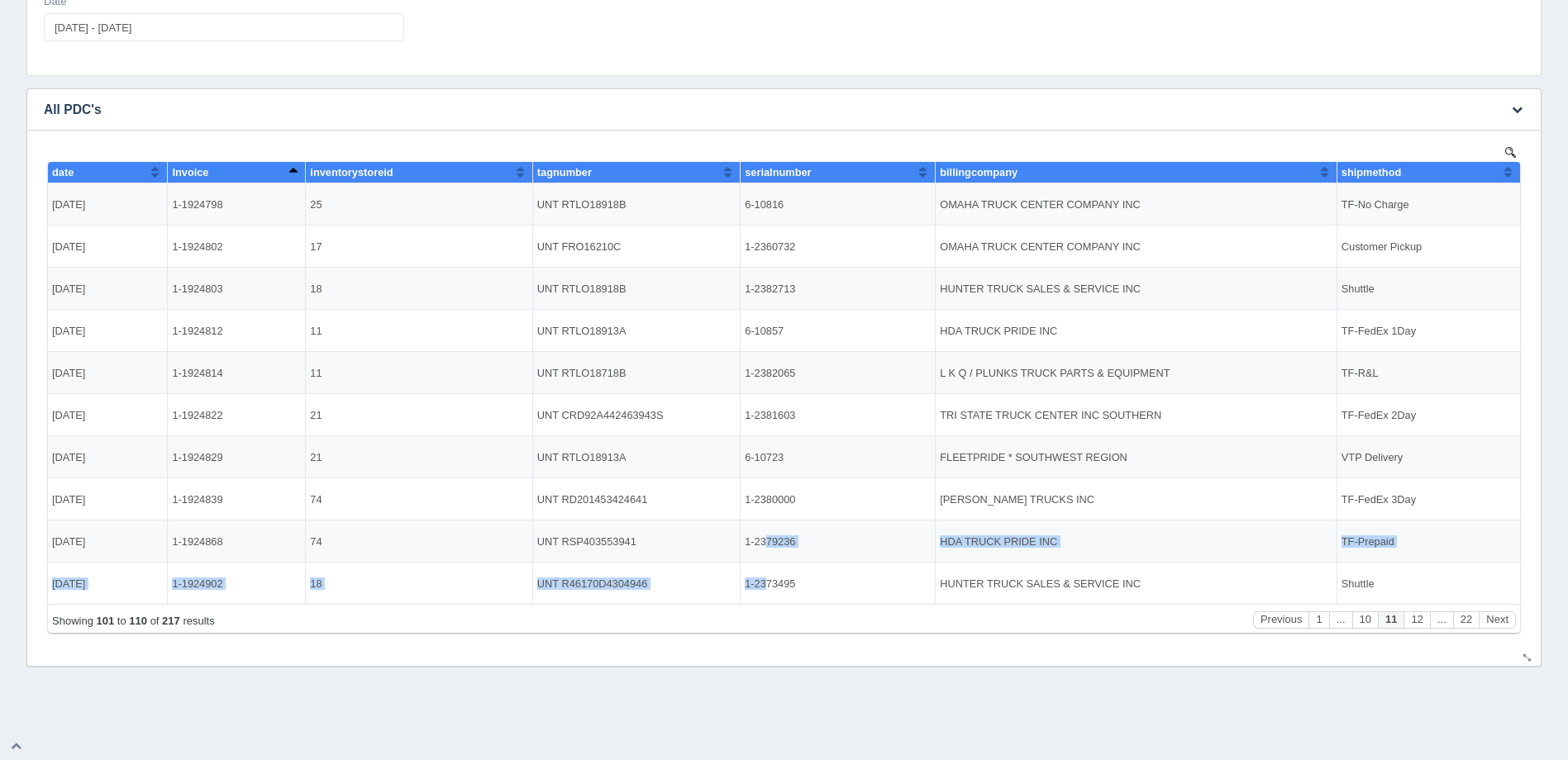
click at [766, 561] on tbody "2025-08-08 1-1924798 25 UNT RTLO18918B 6-10816 OMAHA TRUCK CENTER COMPANY INC T…" at bounding box center [784, 395] width 1472 height 422
click at [362, 557] on td "74" at bounding box center [419, 541] width 227 height 42
drag, startPoint x: 270, startPoint y: 543, endPoint x: 142, endPoint y: 539, distance: 128.1
click at [142, 539] on tr "2025-08-07 1-1924868 74 UNT RSP403553941 1-2379236 HDA TRUCK PRIDE INC TF-Prepa…" at bounding box center [784, 541] width 1472 height 42
copy tr "1-1924868"
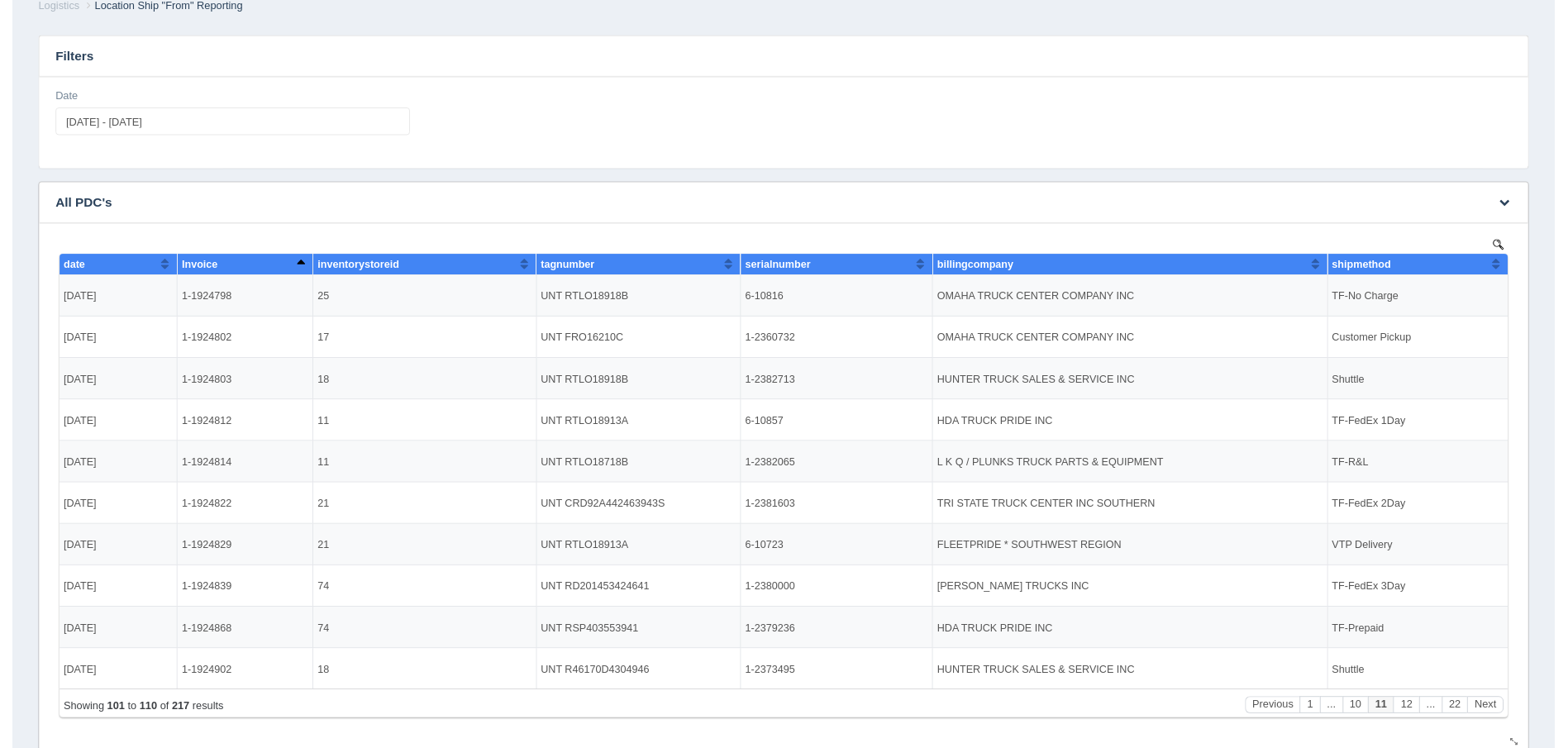
scroll to position [0, 0]
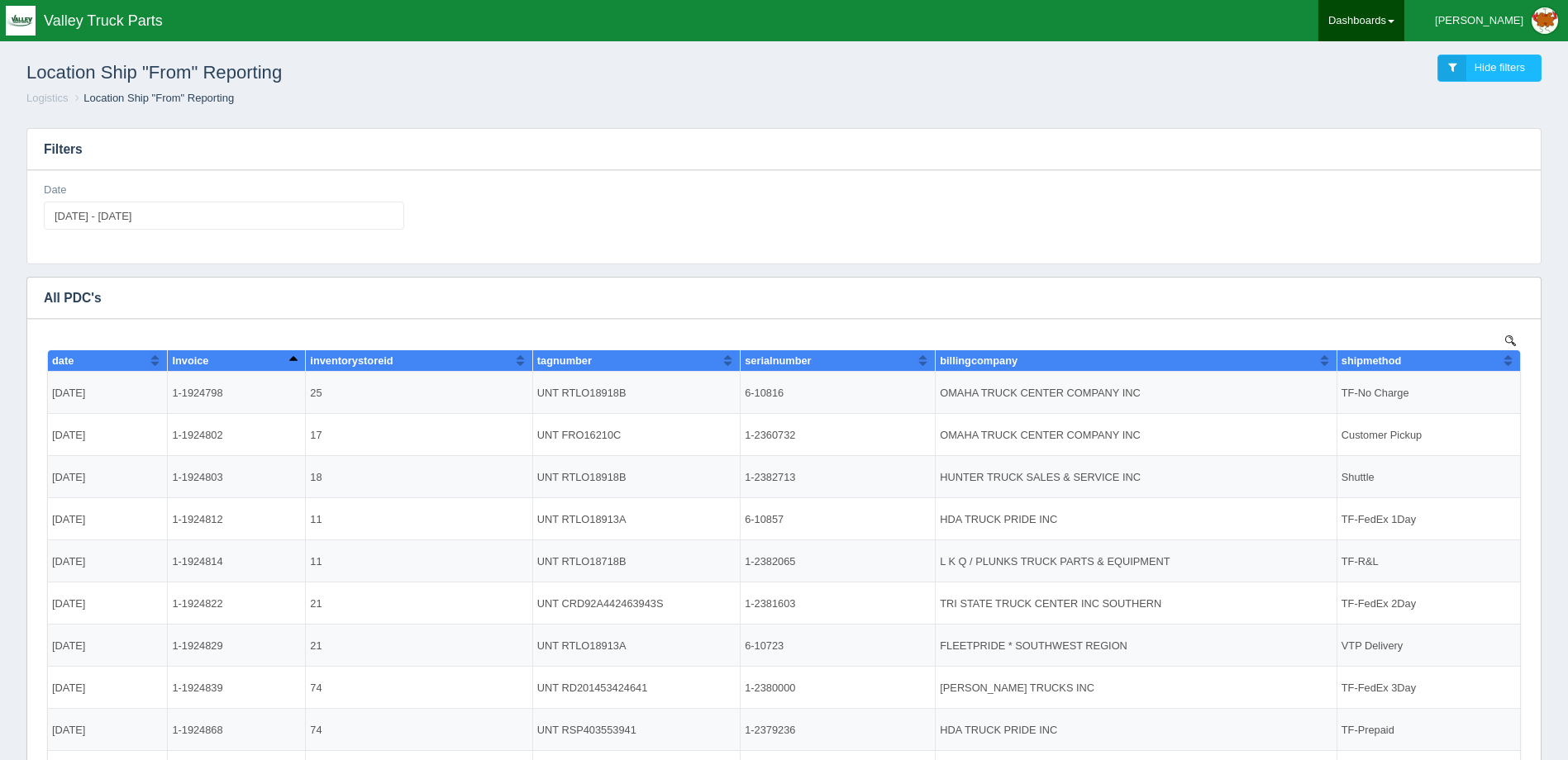
click at [1404, 17] on link "Dashboards" at bounding box center [1361, 20] width 86 height 41
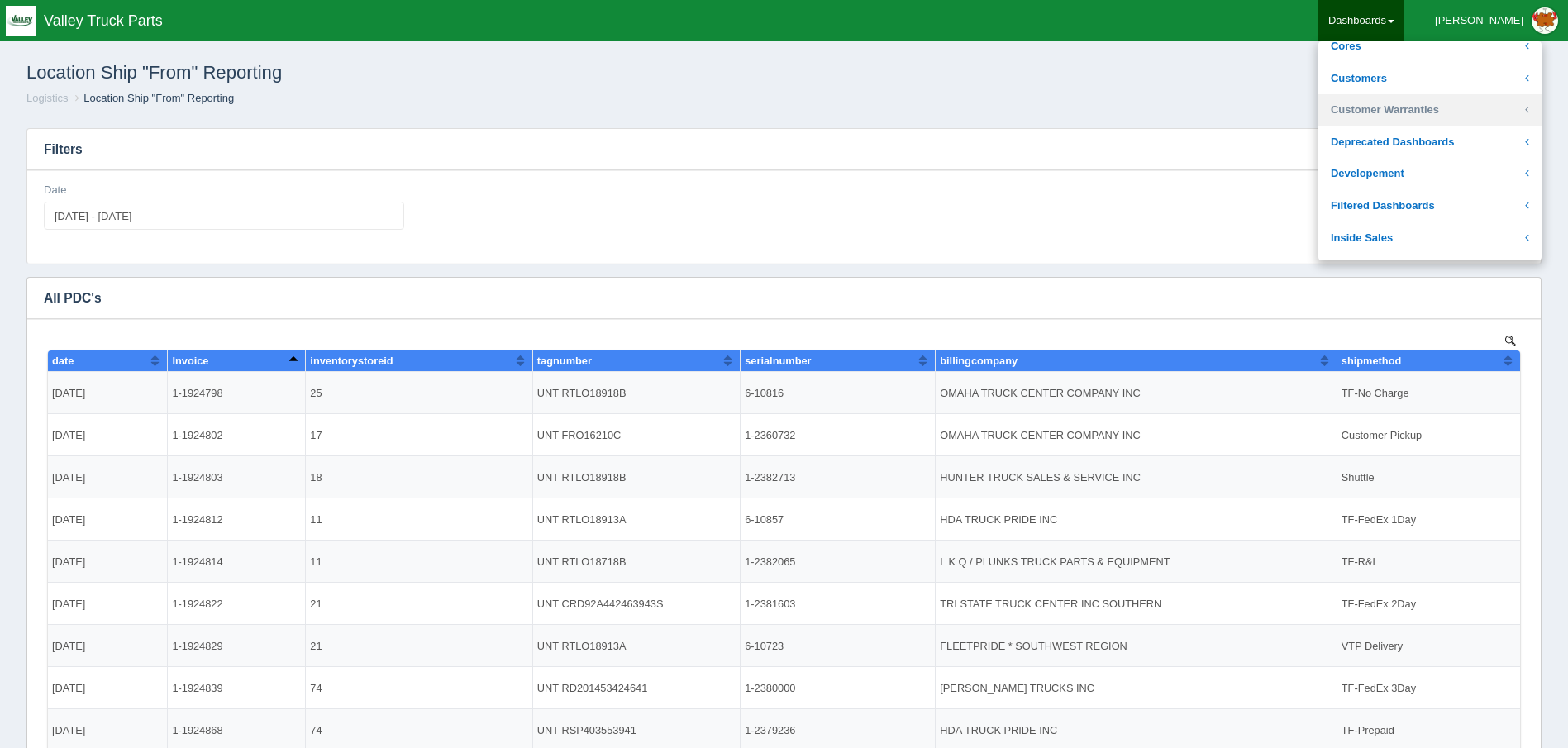
scroll to position [248, 0]
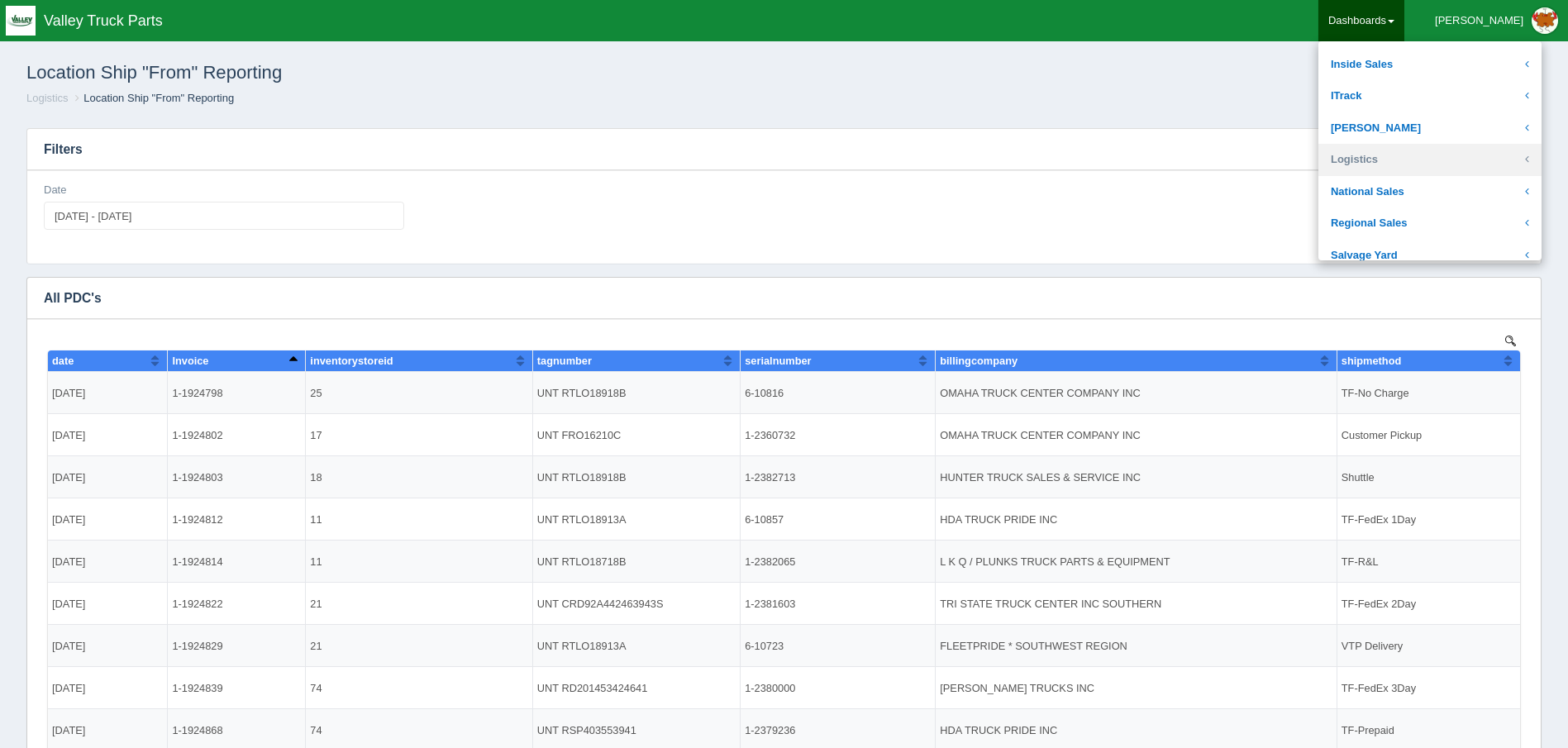
click at [1412, 152] on link "Logistics" at bounding box center [1430, 160] width 223 height 32
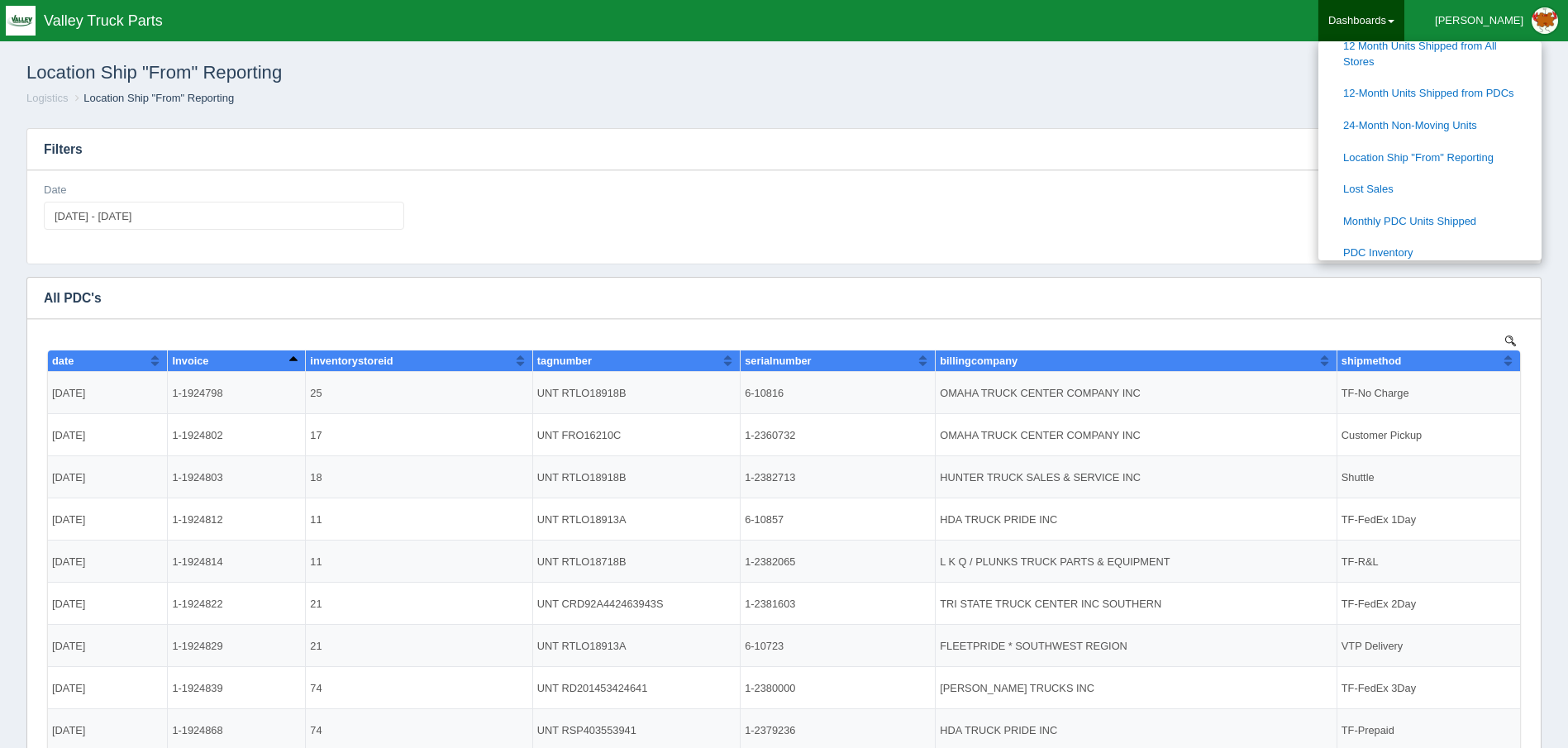
scroll to position [413, 0]
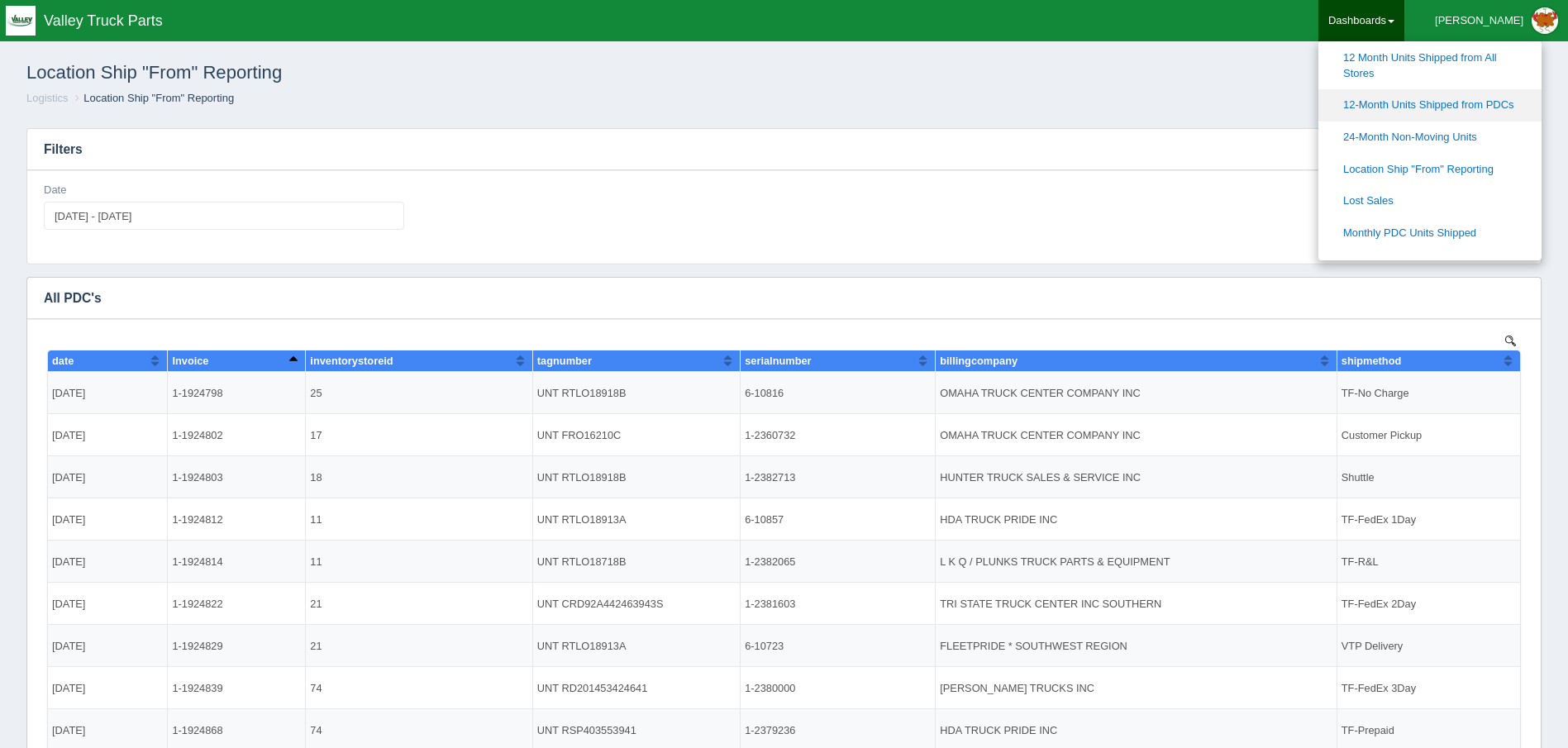
click at [1497, 104] on link "12-Month Units Shipped from PDCs" at bounding box center [1430, 105] width 223 height 32
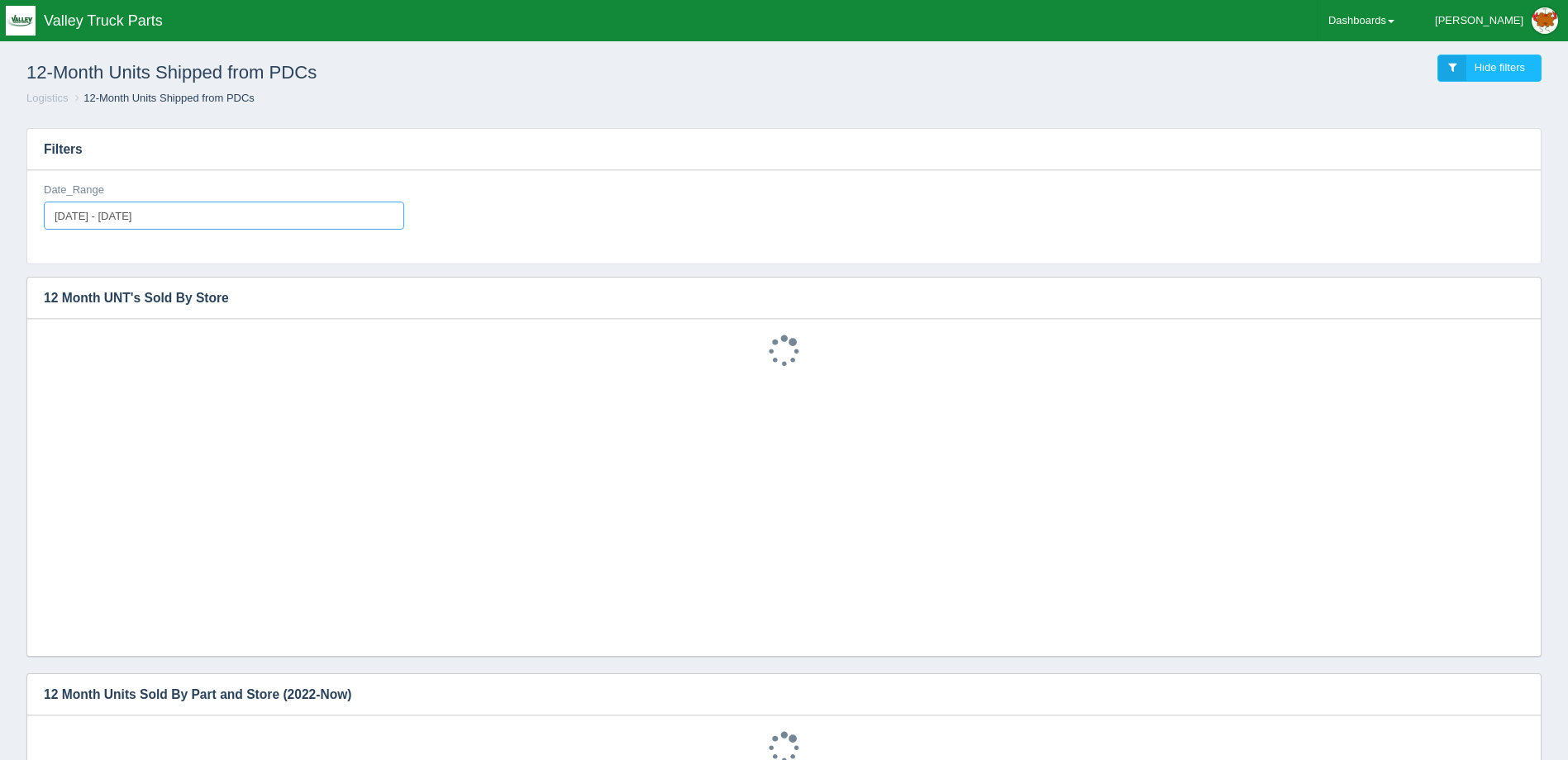
type input "[DATE]"
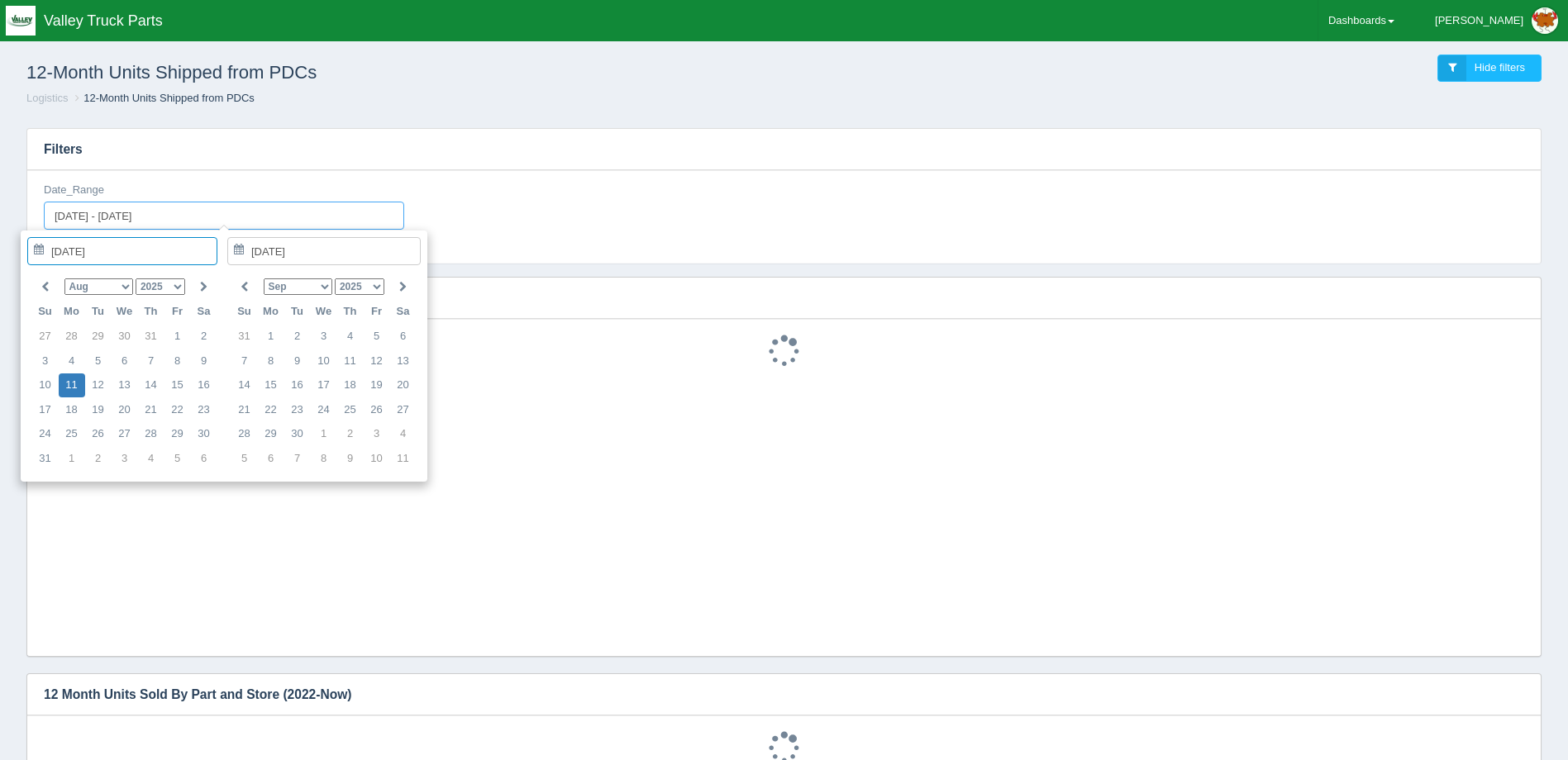
click at [191, 204] on input "[DATE] - [DATE]" at bounding box center [223, 215] width 360 height 28
click at [742, 138] on h3 "Filters" at bounding box center [784, 149] width 1513 height 41
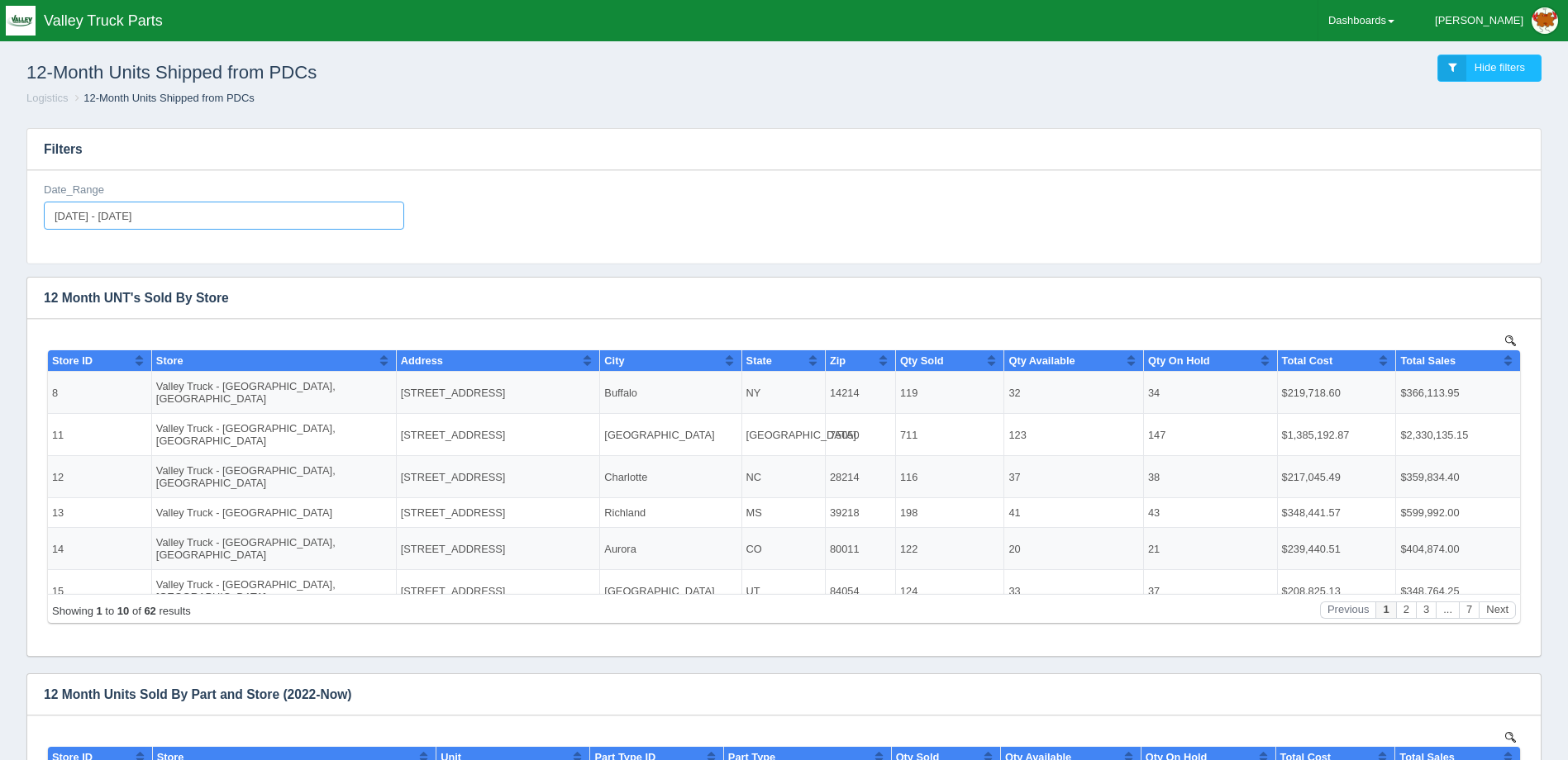
click at [223, 212] on input "[DATE] - [DATE]" at bounding box center [223, 215] width 360 height 28
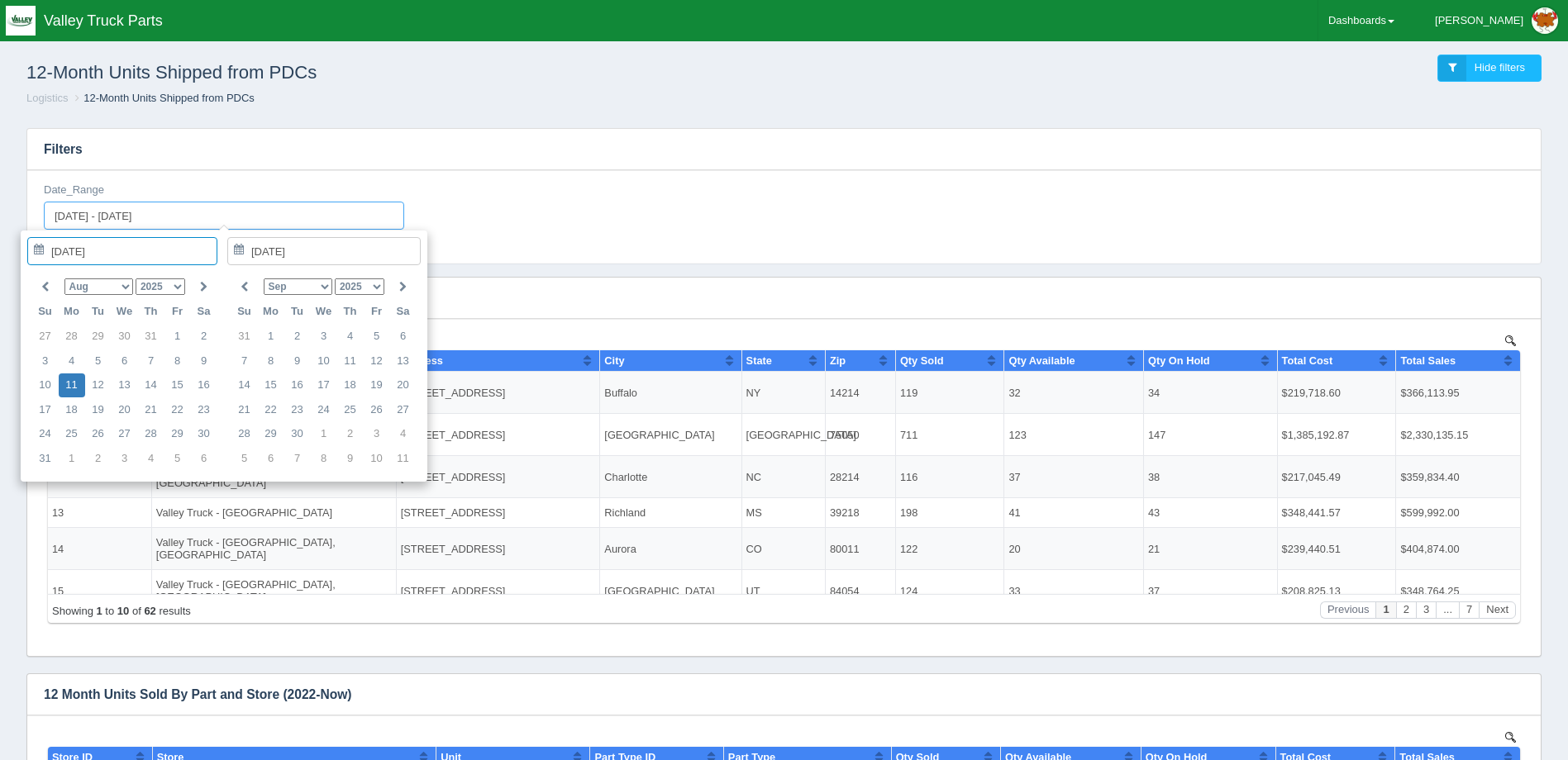
click at [100, 219] on input "[DATE] - [DATE]" at bounding box center [223, 215] width 360 height 28
drag, startPoint x: 59, startPoint y: 221, endPoint x: 74, endPoint y: 218, distance: 15.3
click at [60, 221] on input "[DATE] - [DATE]" at bounding box center [223, 215] width 360 height 28
click at [559, 199] on div "Date_Range [DATE] - [DATE]" at bounding box center [784, 213] width 1494 height 60
click at [311, 204] on input "[DATE] - [DATE]" at bounding box center [223, 215] width 360 height 28
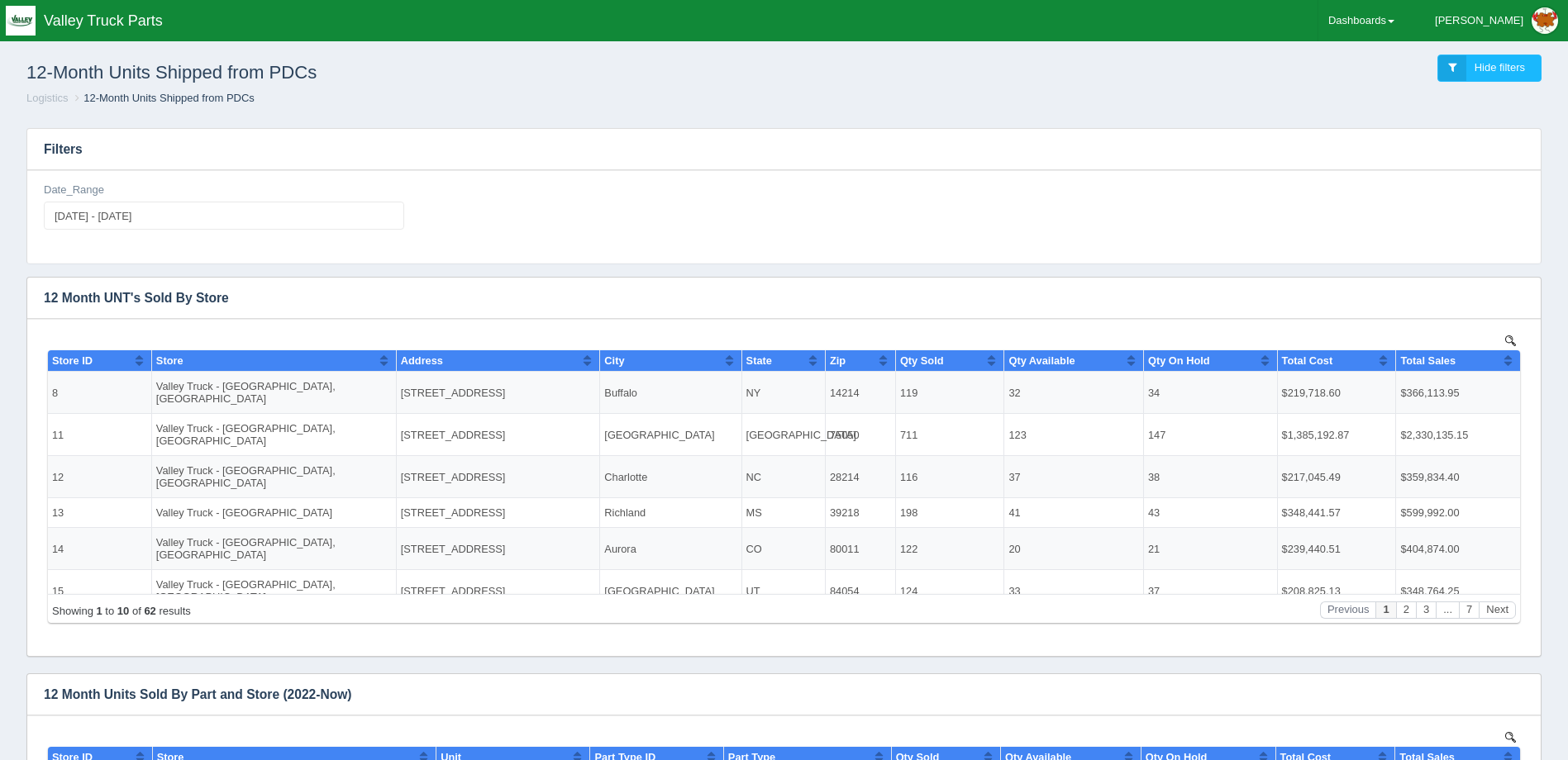
click at [893, 191] on div "Date_Range 2025-08-11 - 2025-08-11" at bounding box center [784, 213] width 1494 height 60
